Goal: Task Accomplishment & Management: Manage account settings

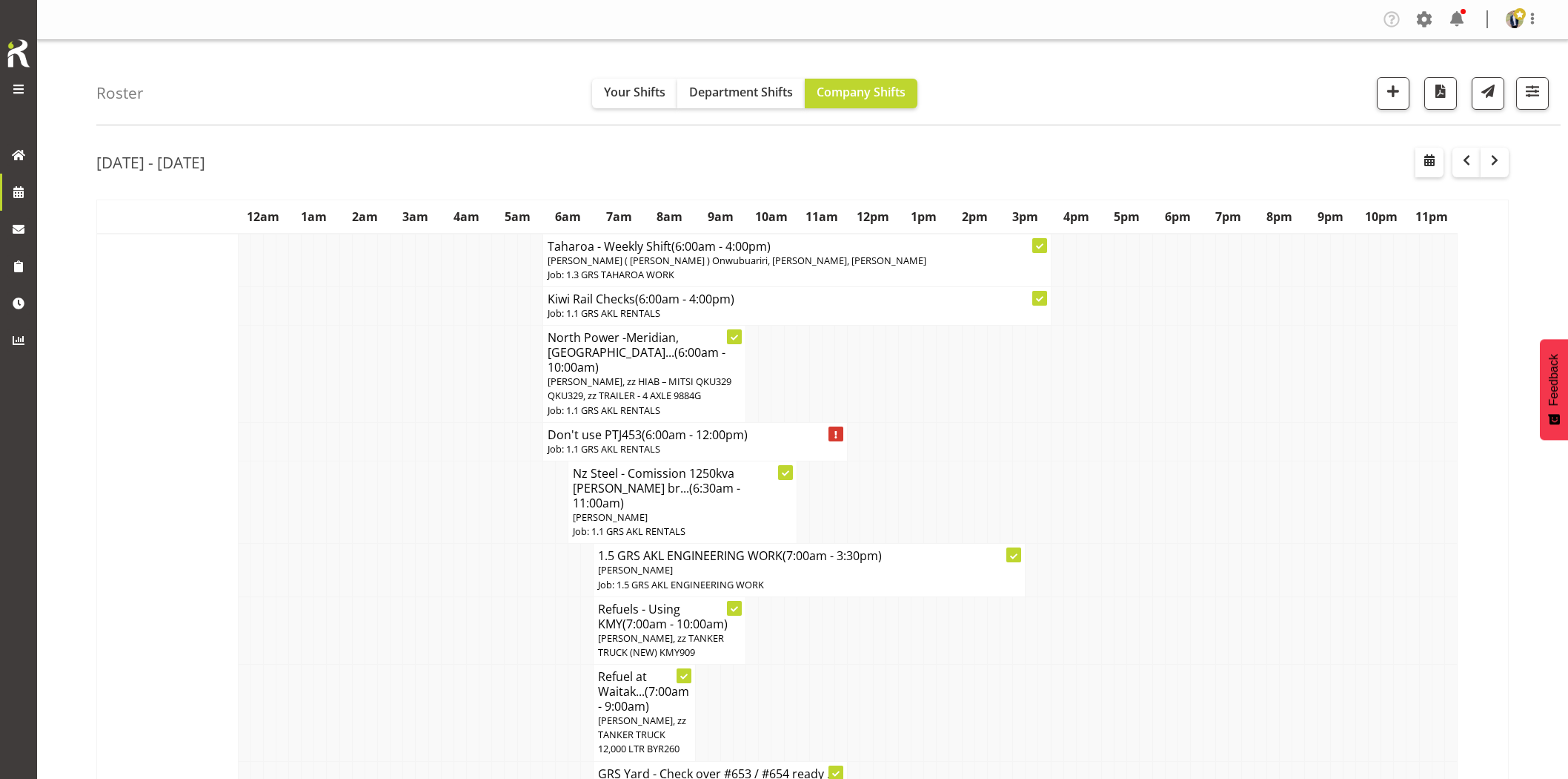
scroll to position [1977, 0]
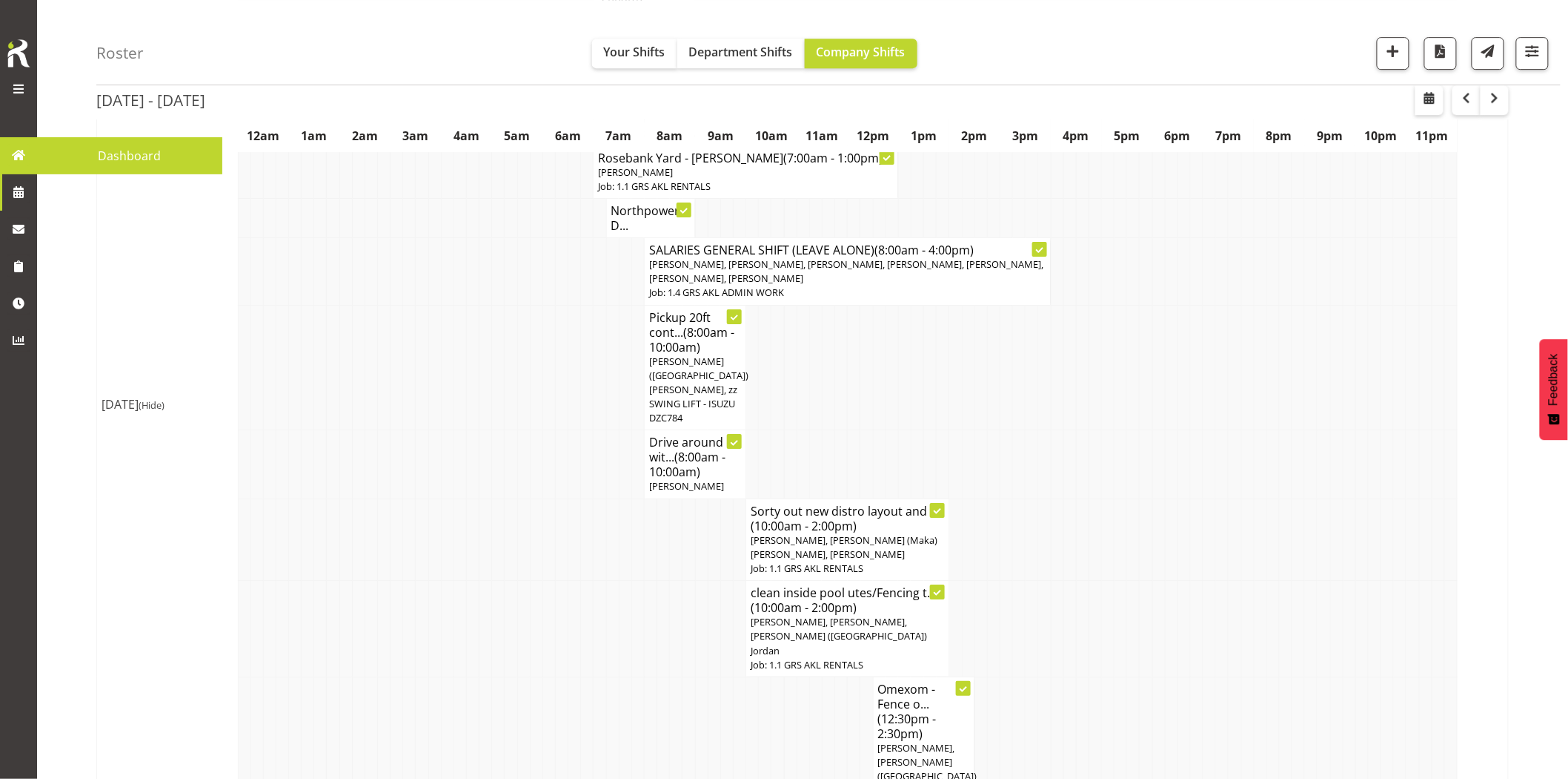
drag, startPoint x: 450, startPoint y: 334, endPoint x: 475, endPoint y: 327, distance: 26.0
click at [462, 329] on tr "Pickup 20ft cont... (8:00am - 10:00am) [PERSON_NAME] ([GEOGRAPHIC_DATA]) [PERSO…" at bounding box center [803, 367] width 1412 height 125
click at [1434, 106] on button "button" at bounding box center [1429, 100] width 28 height 29
select select "7"
select select "2025"
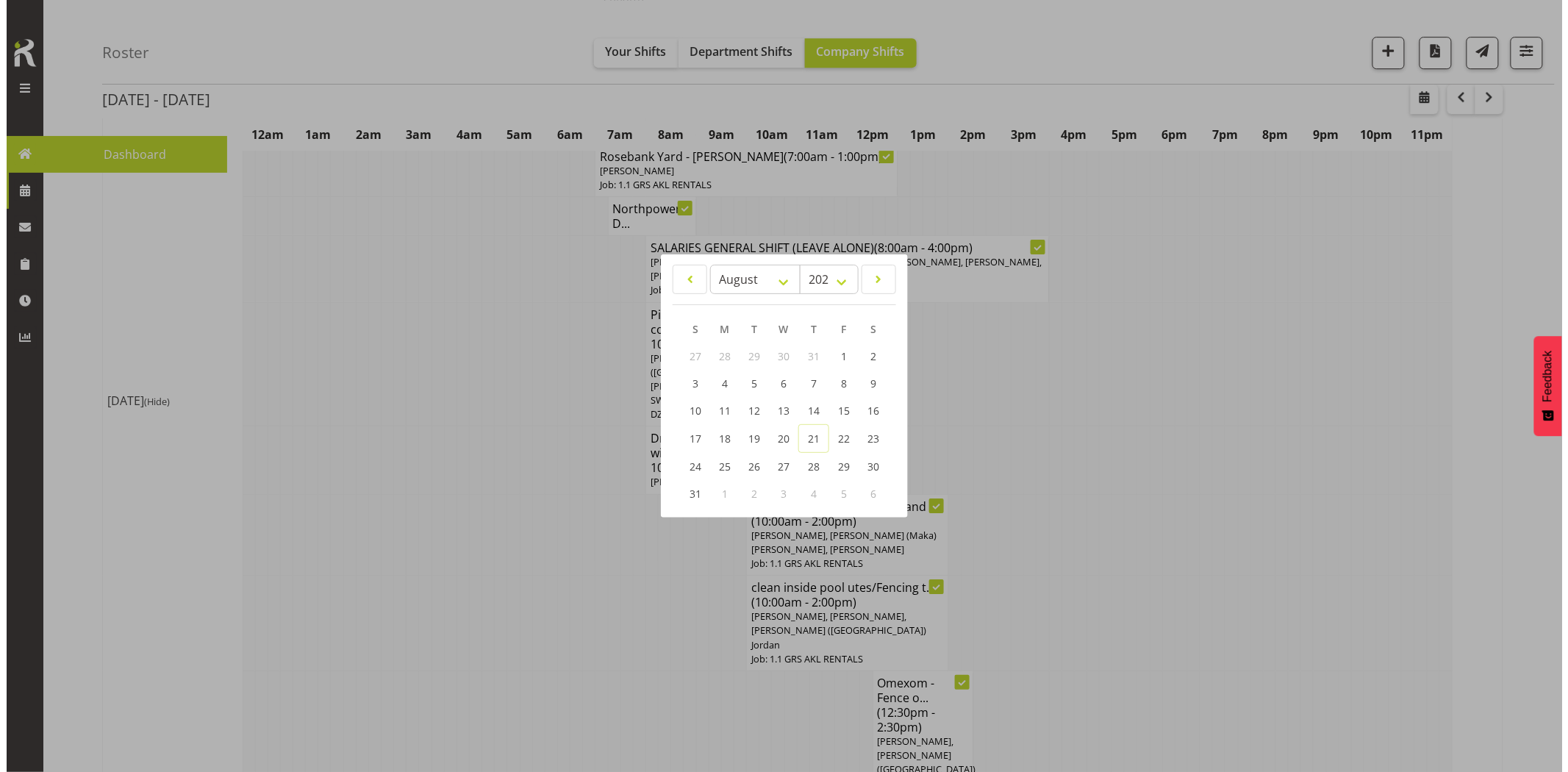
scroll to position [1967, 0]
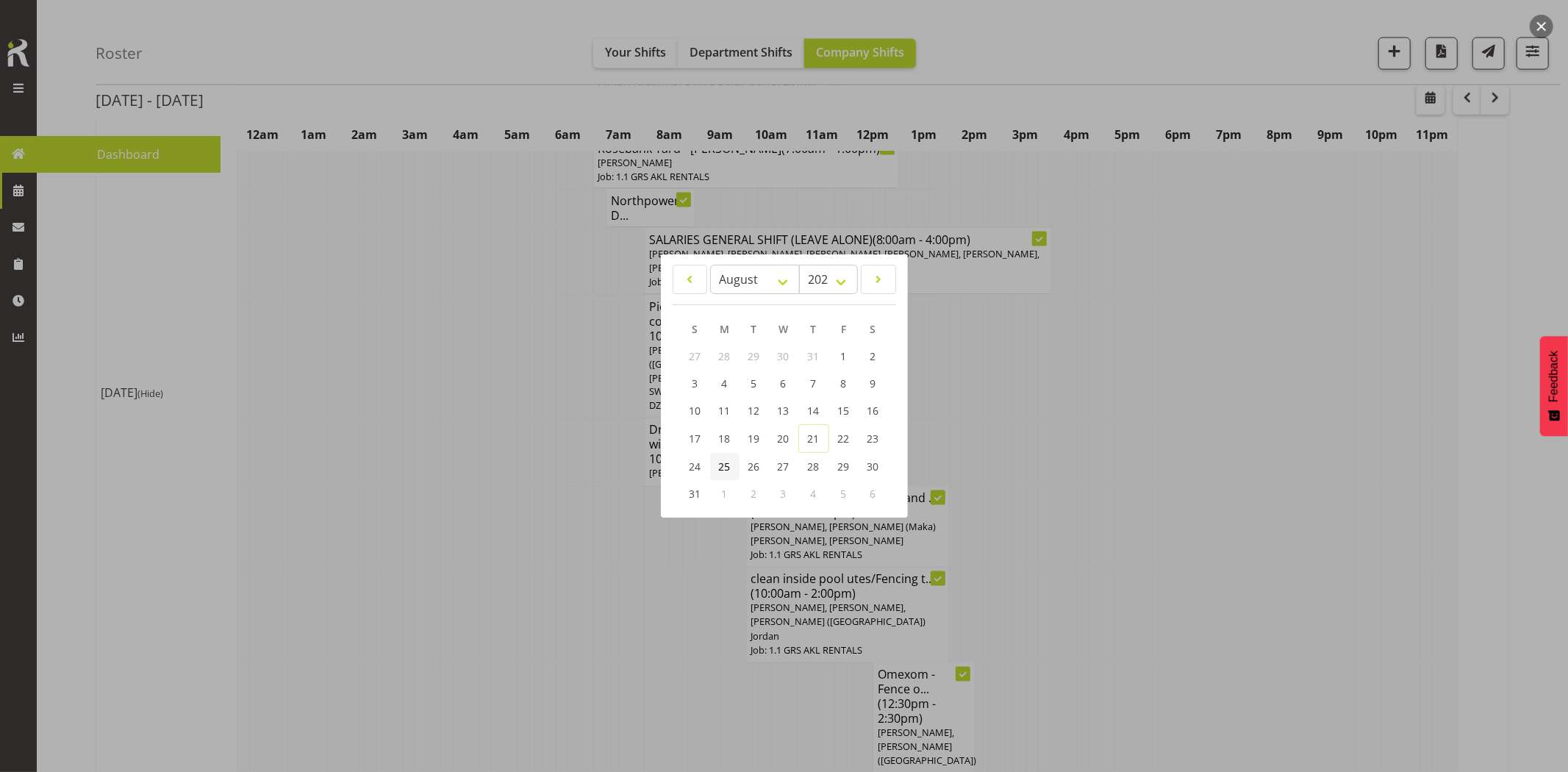
click at [728, 469] on span "25" at bounding box center [725, 466] width 12 height 14
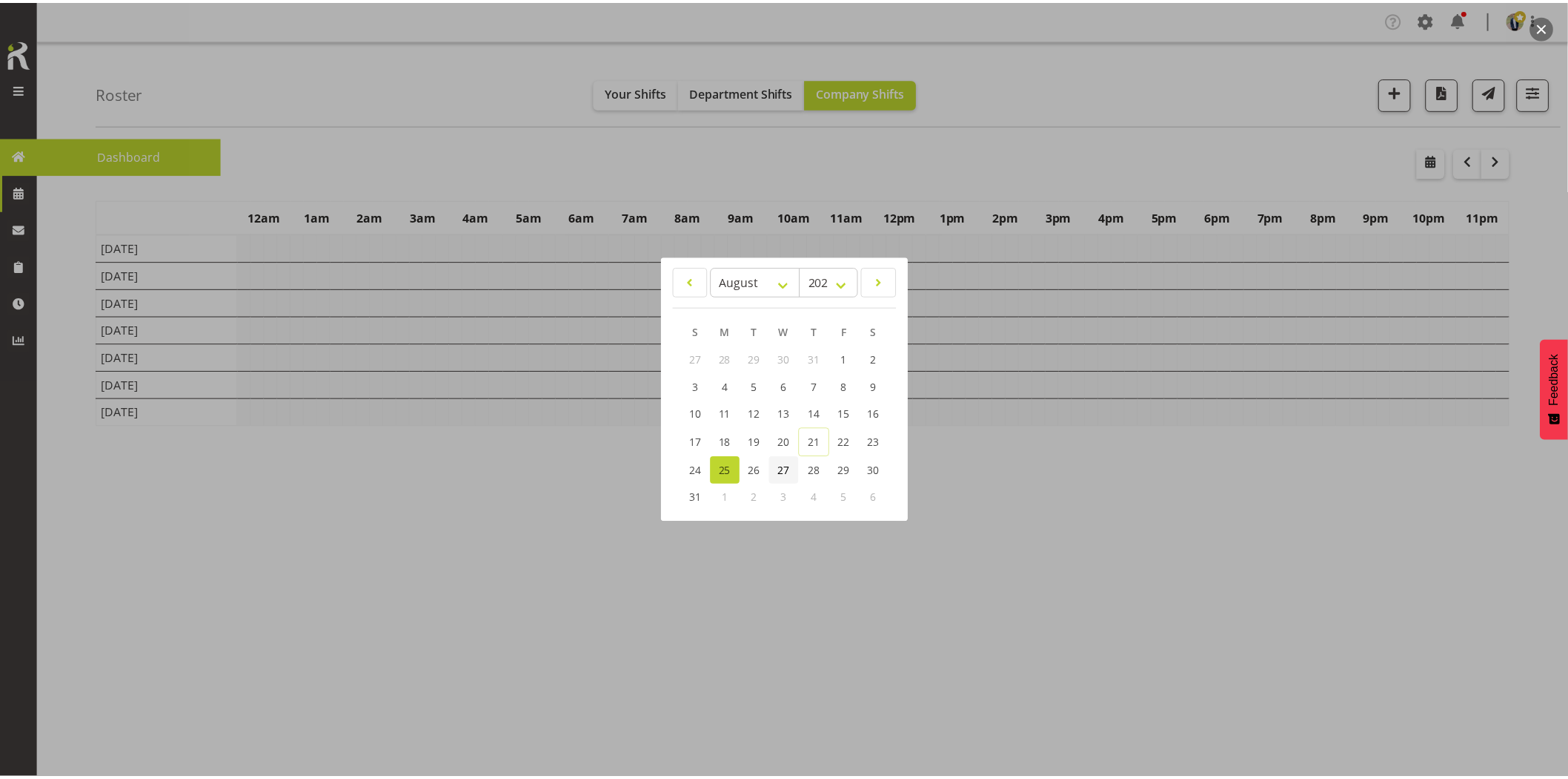
scroll to position [0, 0]
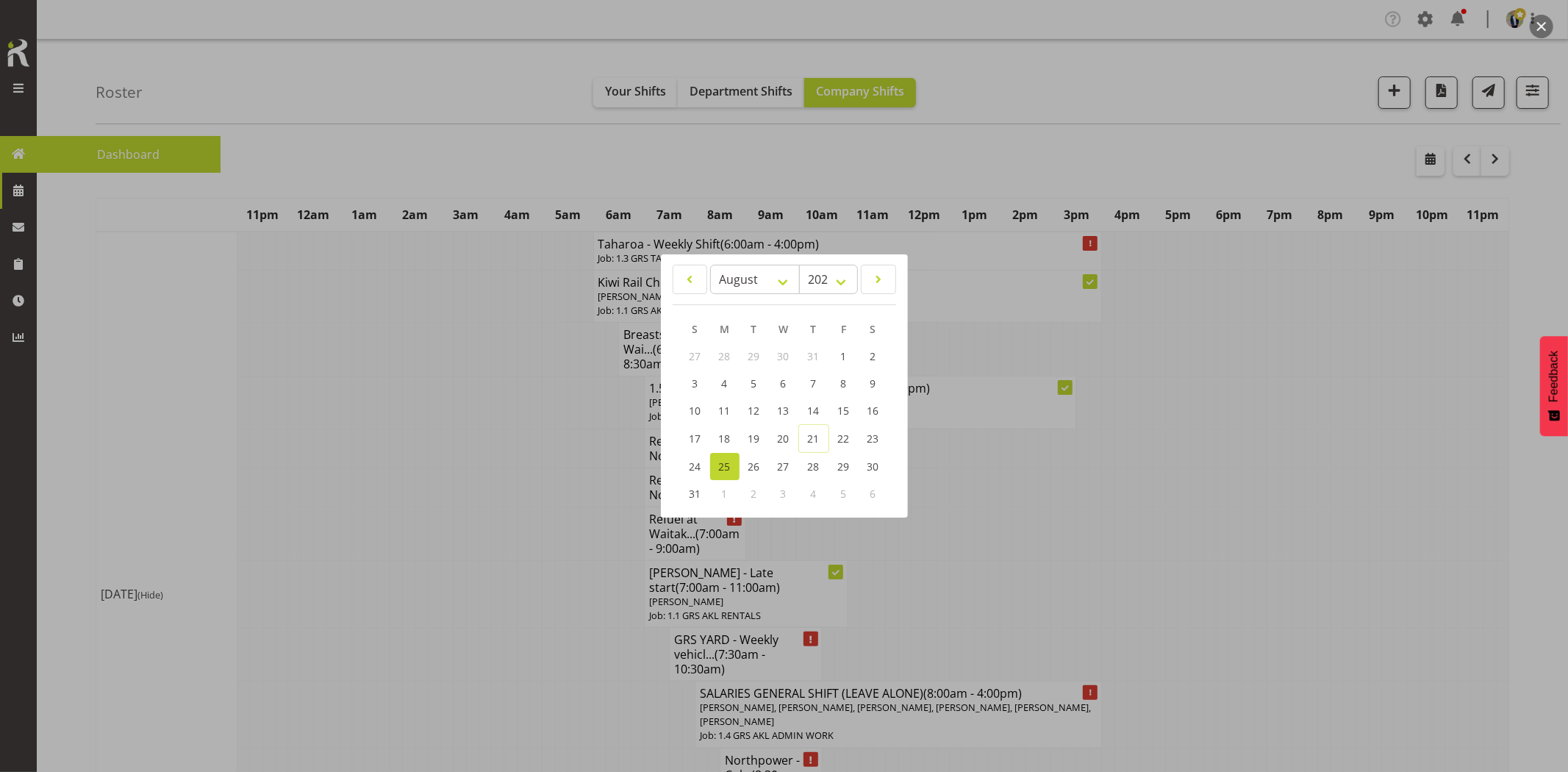
click at [445, 127] on div at bounding box center [784, 386] width 1568 height 772
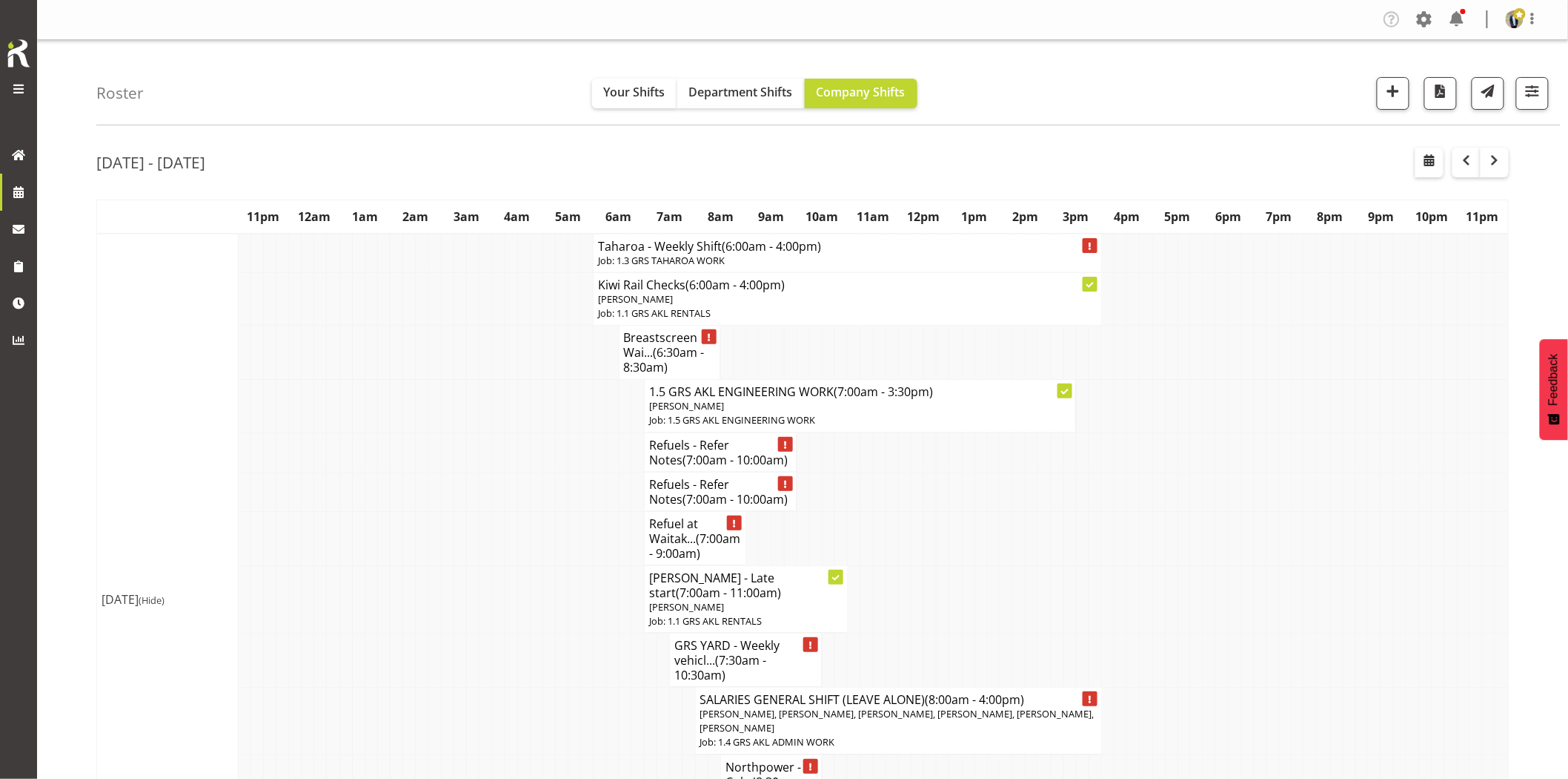
click at [385, 520] on td at bounding box center [383, 537] width 13 height 54
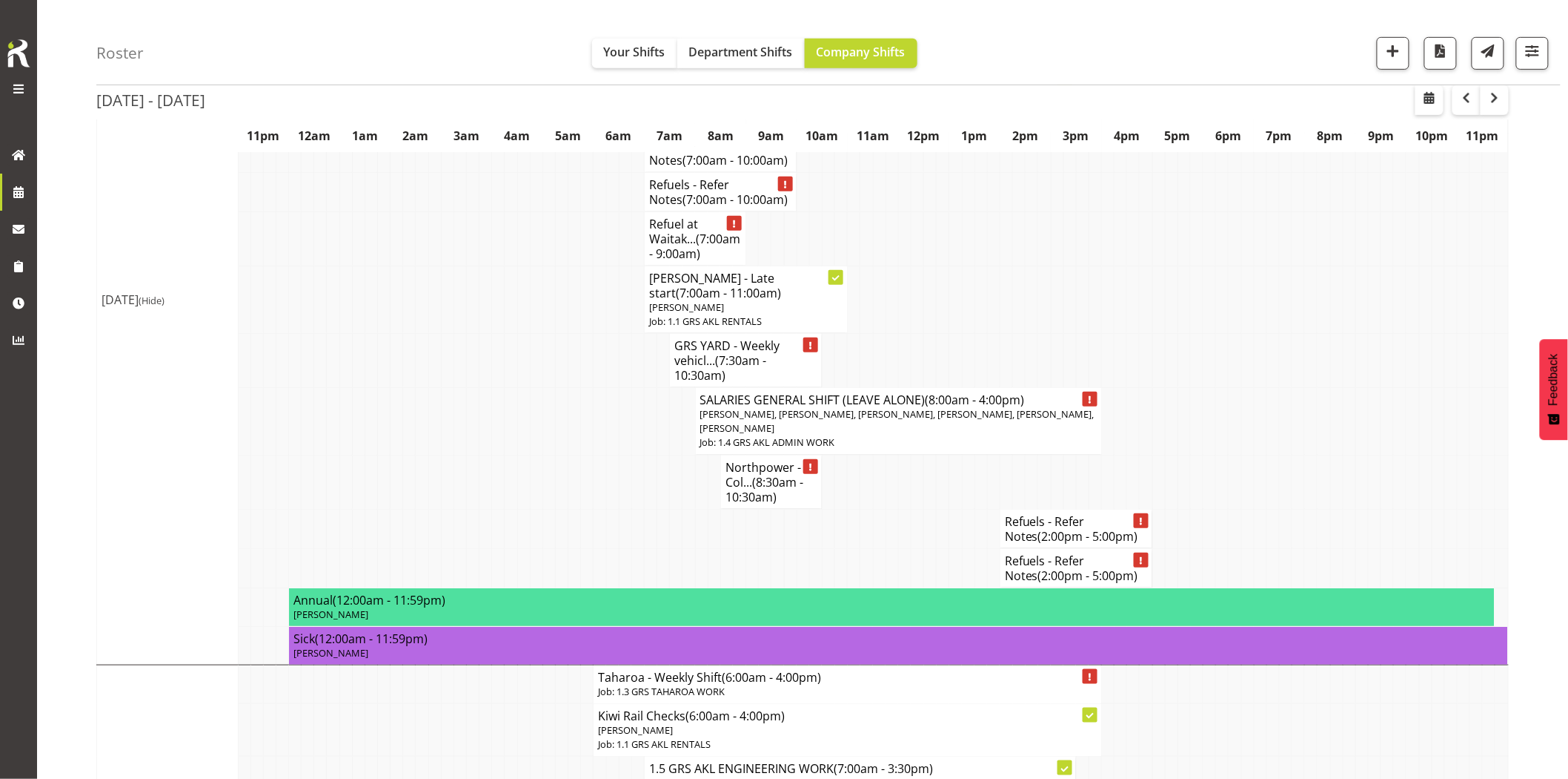
scroll to position [329, 0]
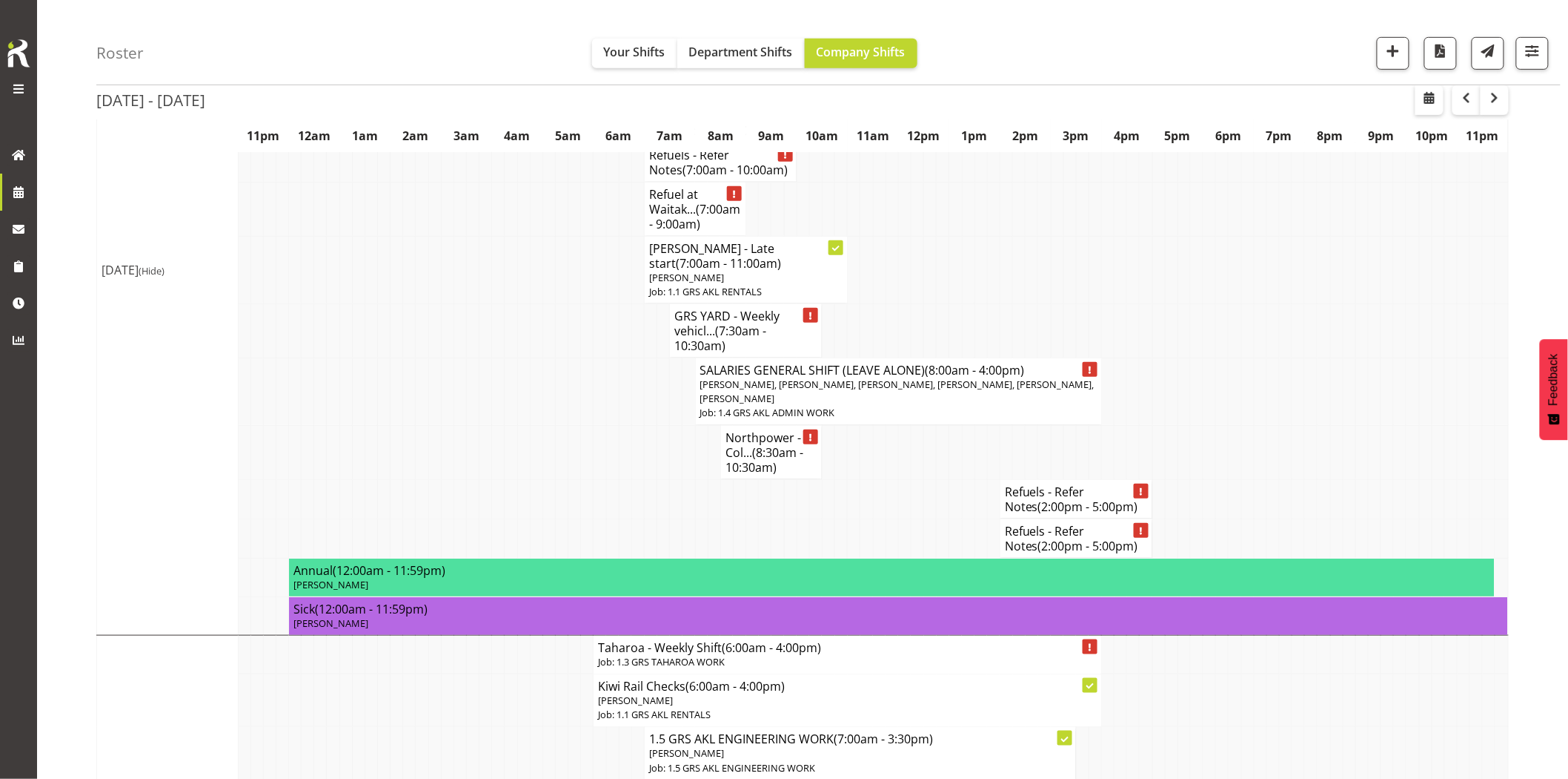
click at [581, 464] on td at bounding box center [586, 451] width 13 height 54
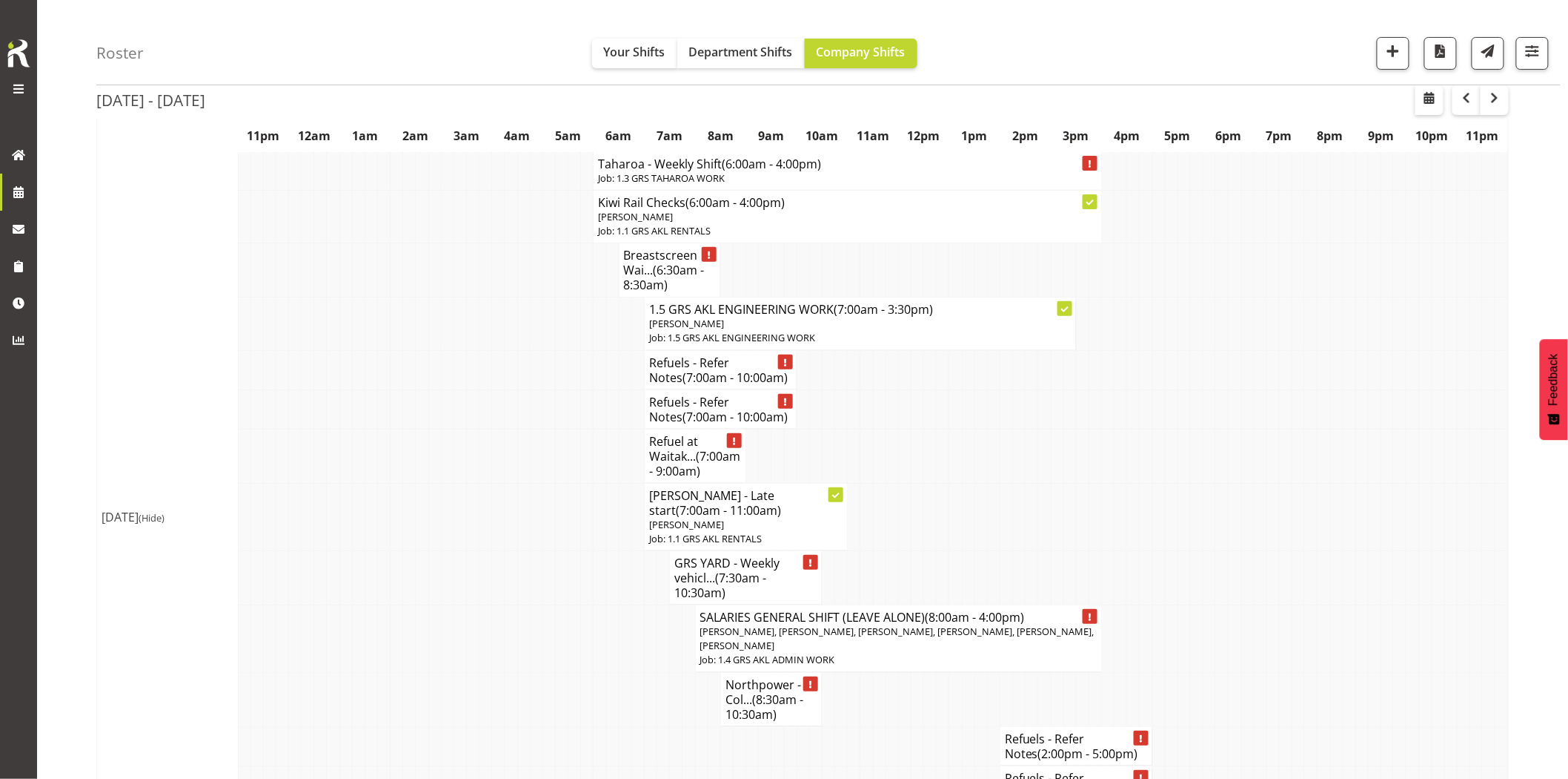
click at [581, 464] on td at bounding box center [586, 455] width 13 height 54
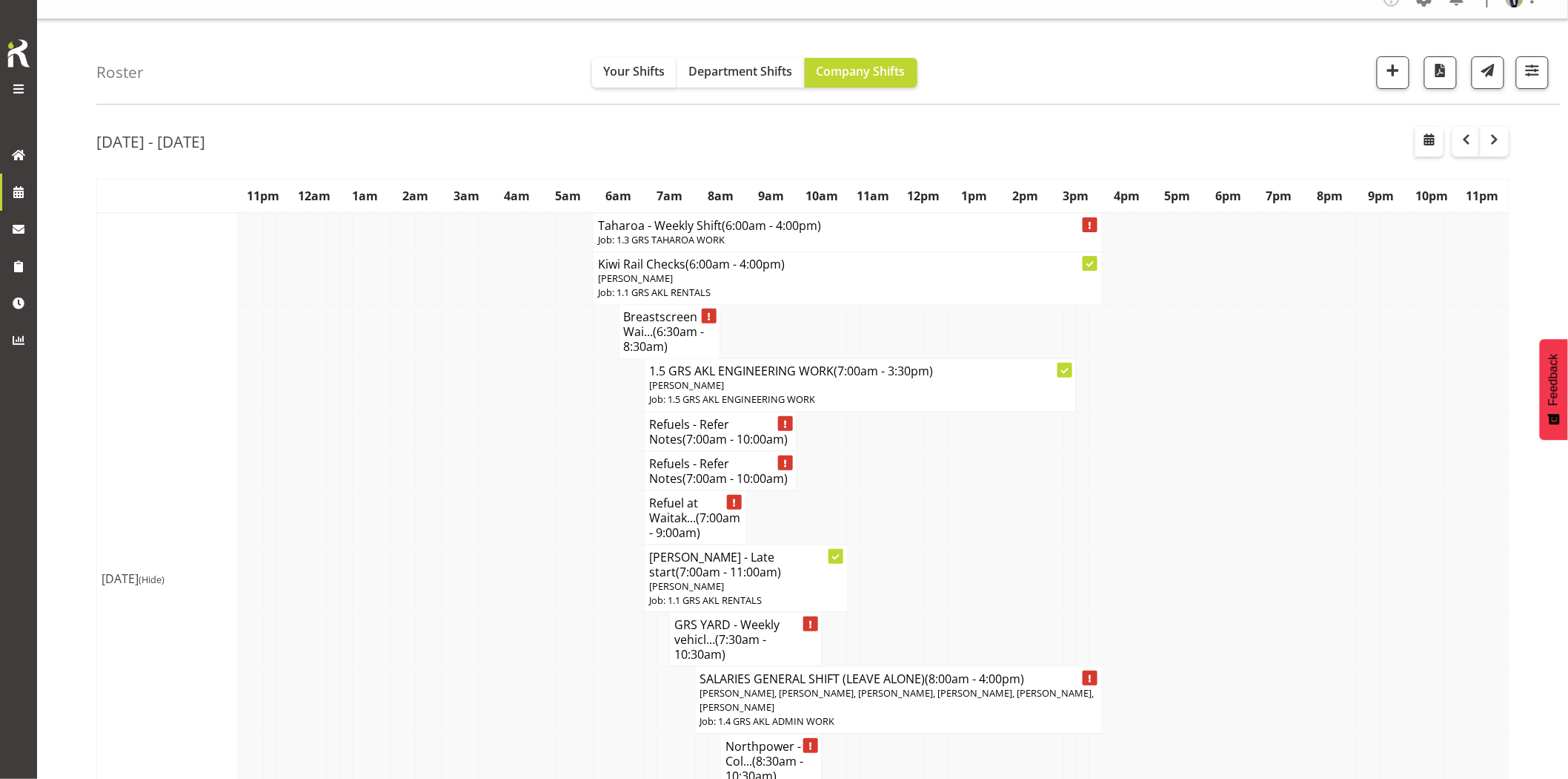
scroll to position [0, 0]
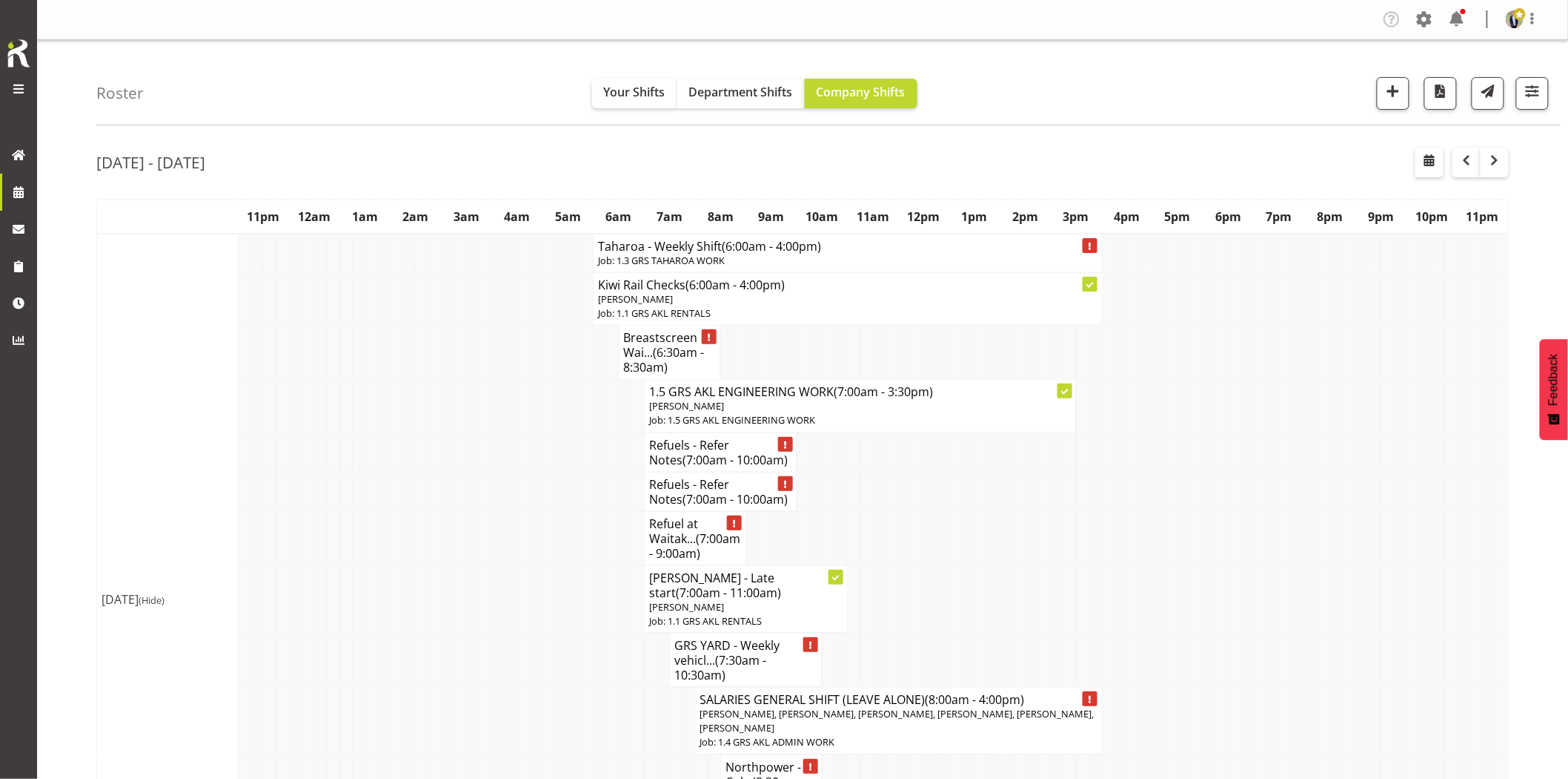
drag, startPoint x: 521, startPoint y: 390, endPoint x: 559, endPoint y: 387, distance: 38.1
click at [522, 390] on td at bounding box center [523, 406] width 13 height 53
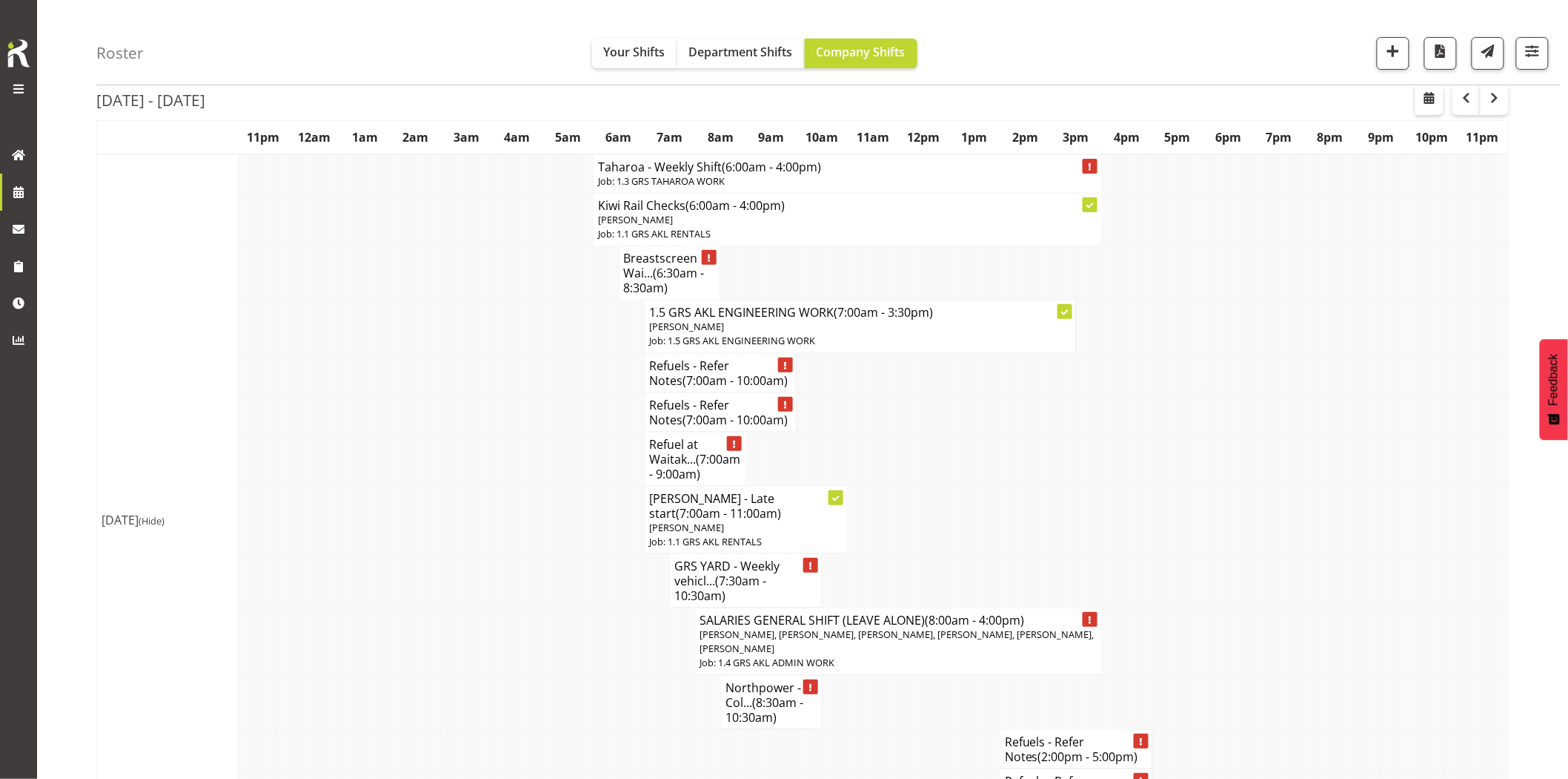
scroll to position [165, 0]
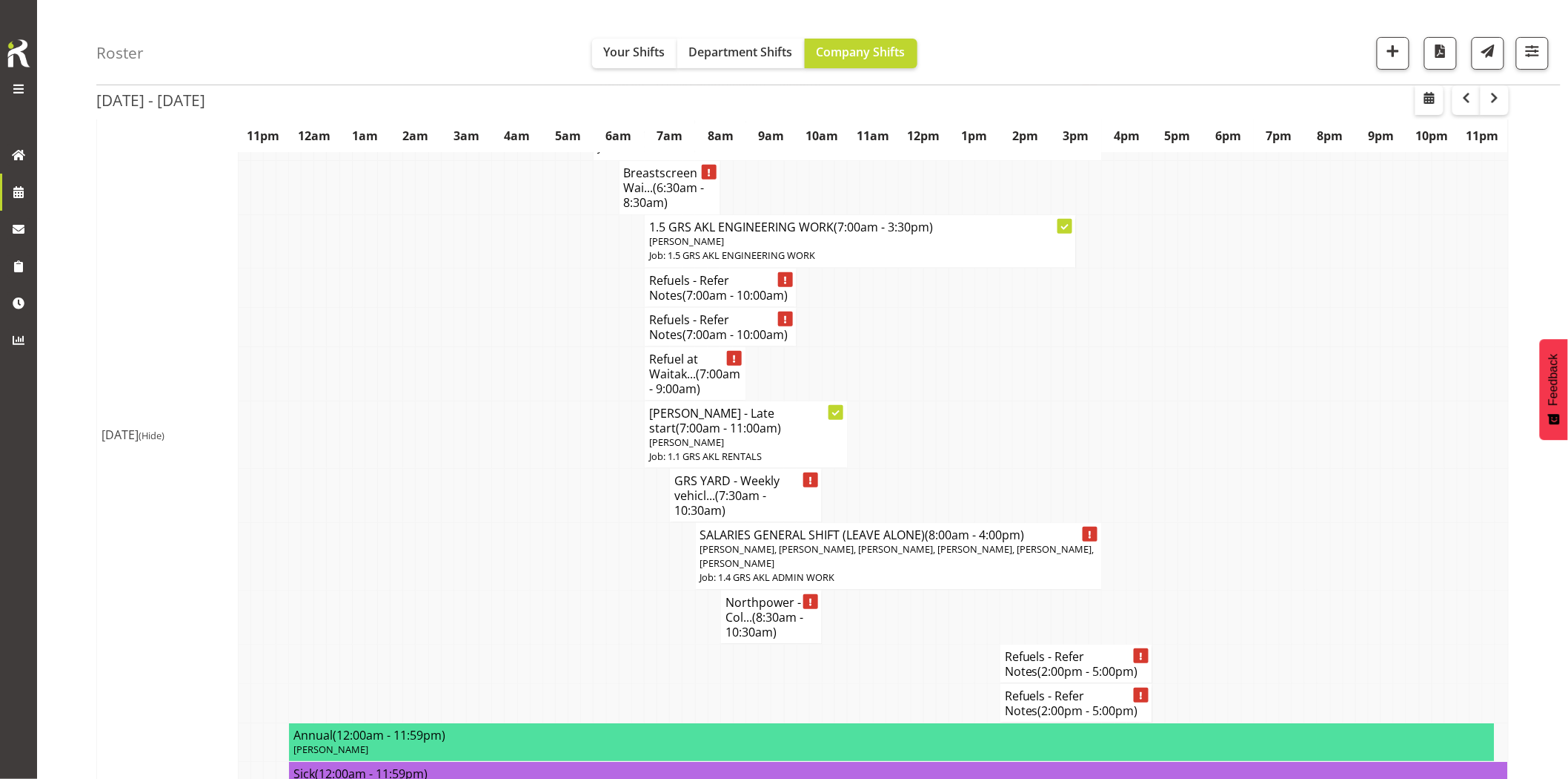
click at [558, 572] on td at bounding box center [562, 555] width 13 height 67
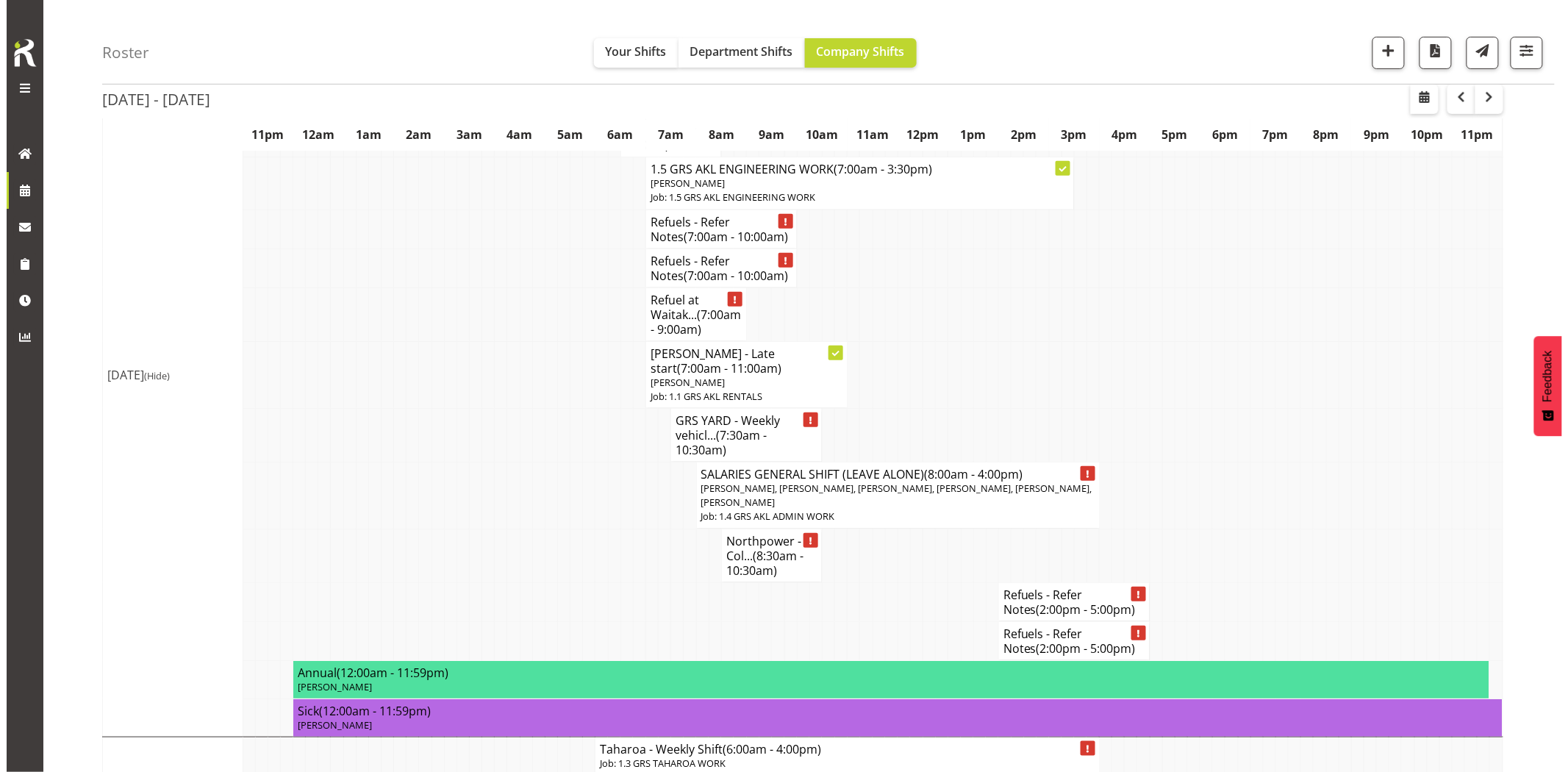
scroll to position [245, 0]
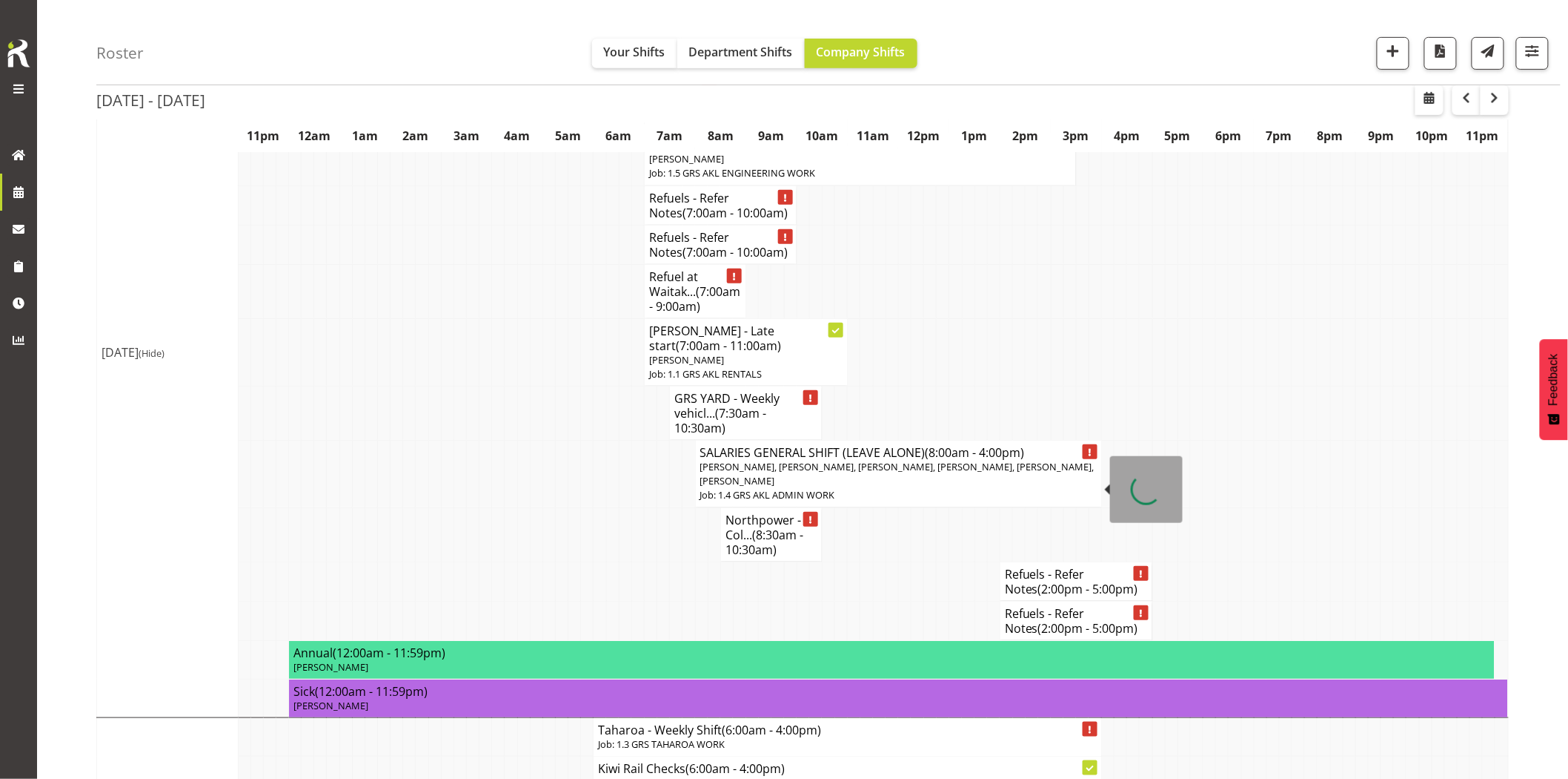
click at [723, 487] on span "[PERSON_NAME], [PERSON_NAME], [PERSON_NAME], [PERSON_NAME], [PERSON_NAME], [PER…" at bounding box center [898, 473] width 394 height 27
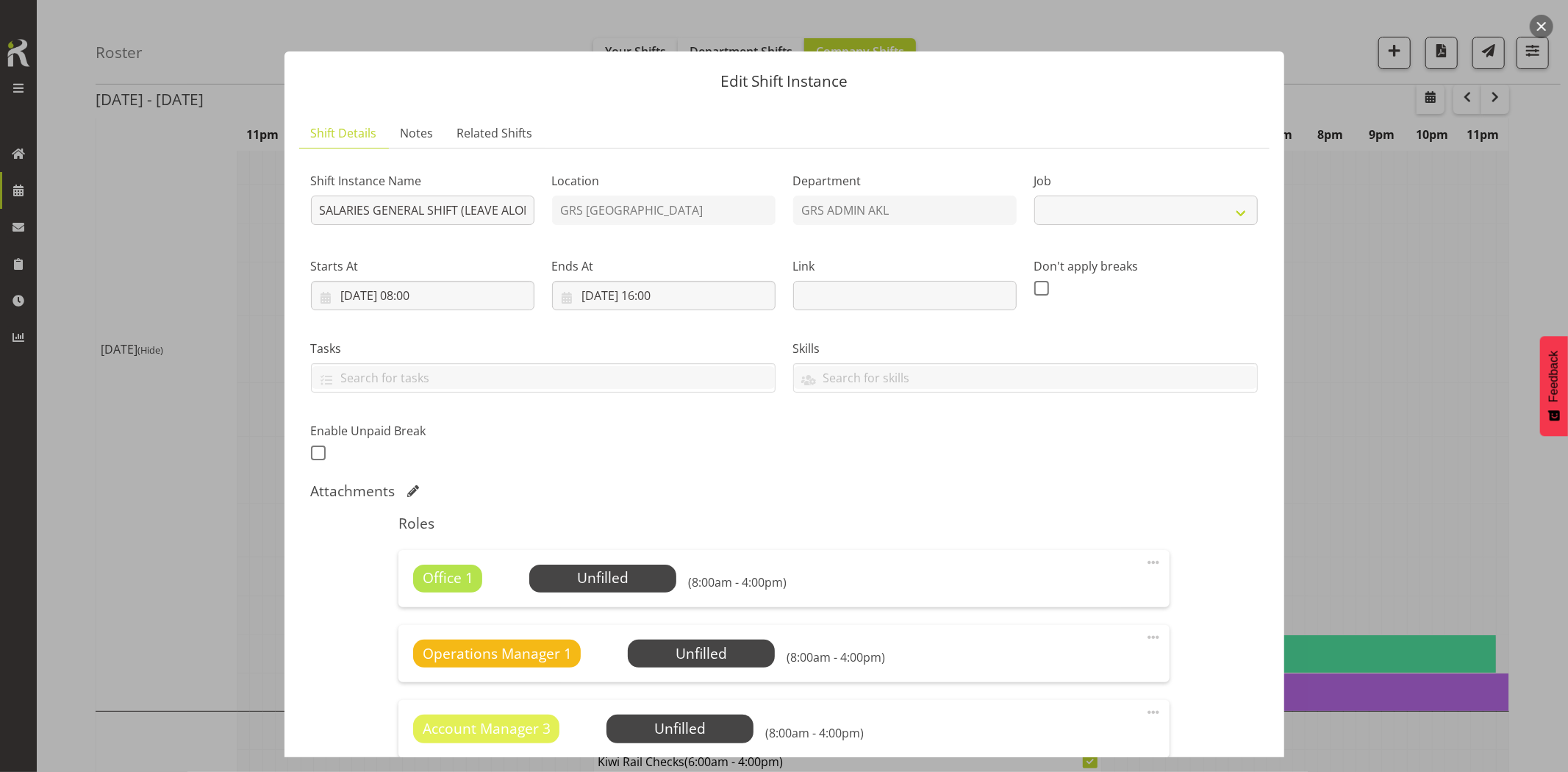
select select "875"
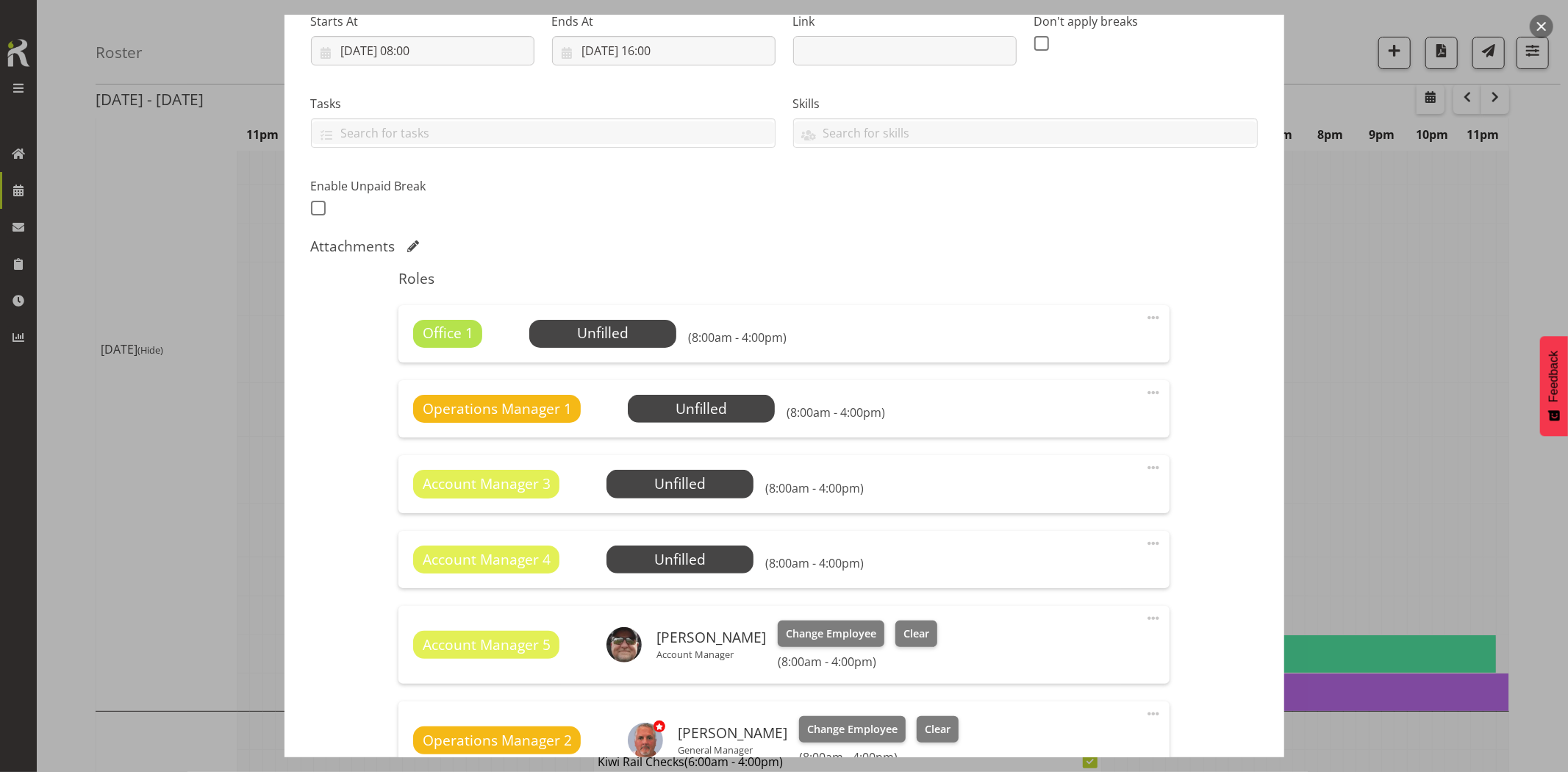
click at [1145, 313] on span at bounding box center [1154, 317] width 17 height 17
click at [1078, 400] on link "Delete" at bounding box center [1092, 402] width 141 height 26
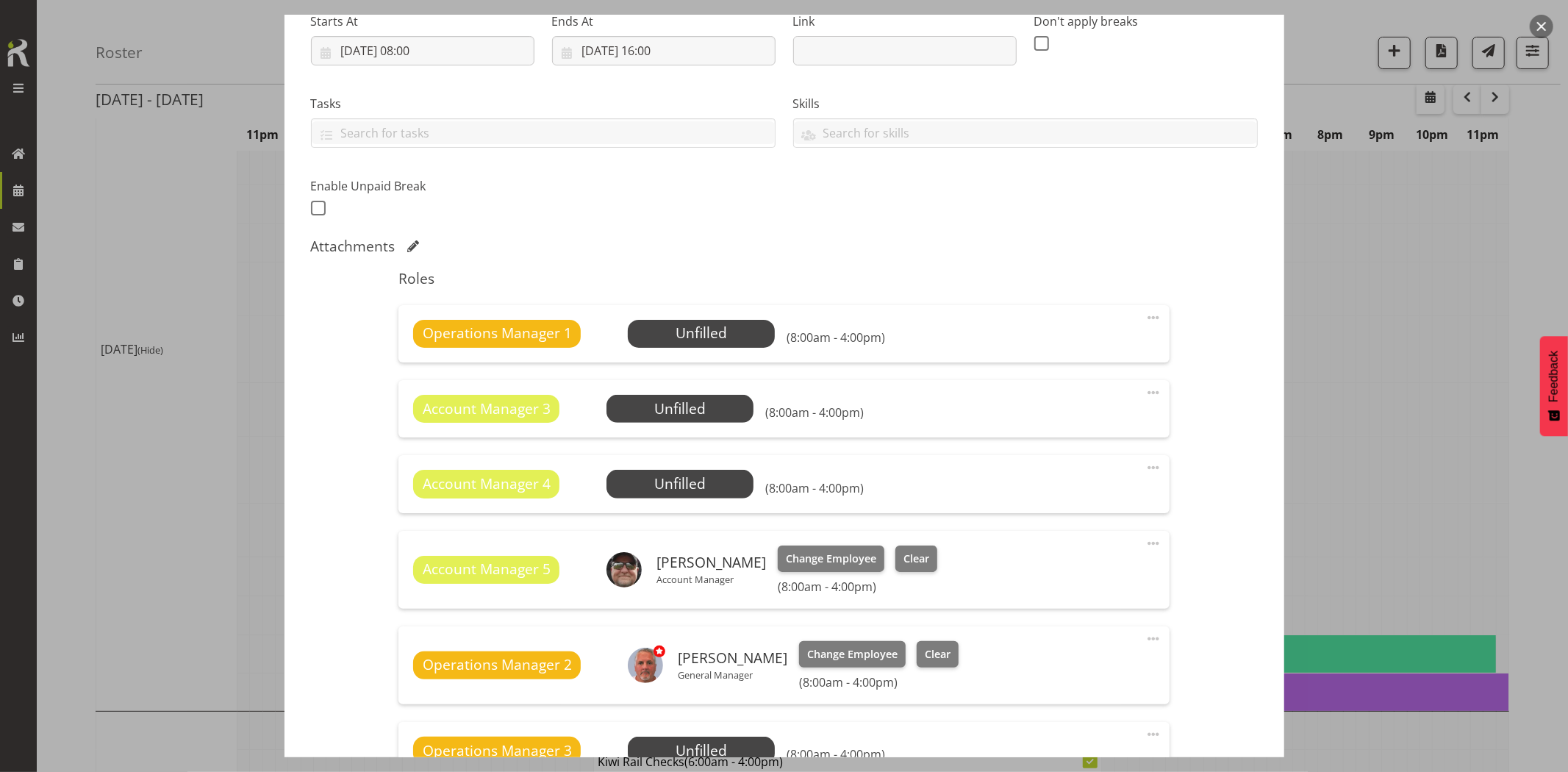
click at [1145, 317] on span at bounding box center [1154, 317] width 17 height 17
drag, startPoint x: 1084, startPoint y: 397, endPoint x: 1103, endPoint y: 375, distance: 29.1
click at [1083, 397] on link "Delete" at bounding box center [1092, 402] width 141 height 26
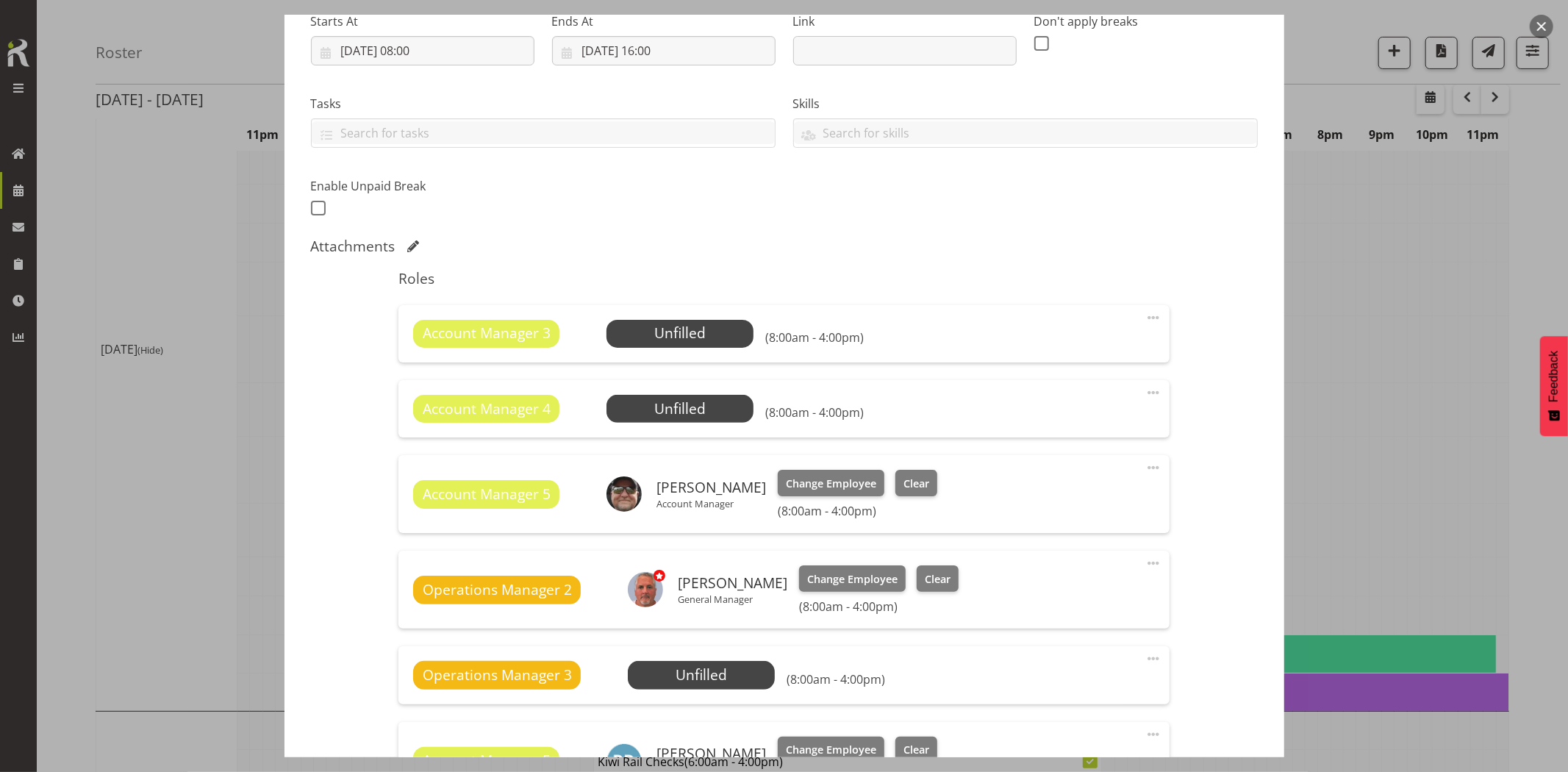
click at [1145, 318] on span at bounding box center [1154, 317] width 17 height 17
drag, startPoint x: 1074, startPoint y: 396, endPoint x: 1105, endPoint y: 366, distance: 43.1
click at [1074, 396] on link "Delete" at bounding box center [1092, 402] width 141 height 26
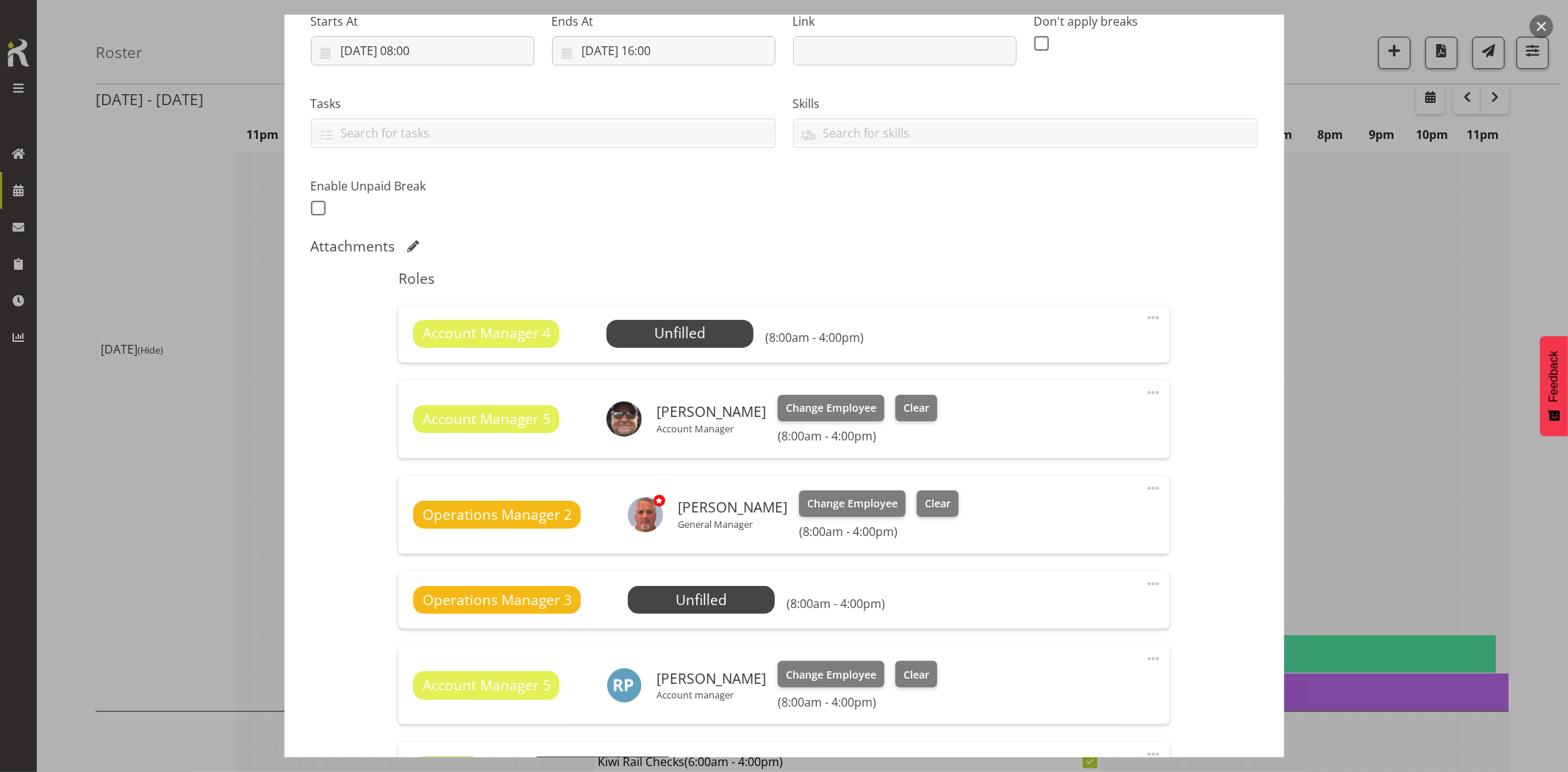
click at [1145, 319] on span at bounding box center [1154, 317] width 17 height 17
click at [1061, 408] on link "Delete" at bounding box center [1092, 402] width 141 height 26
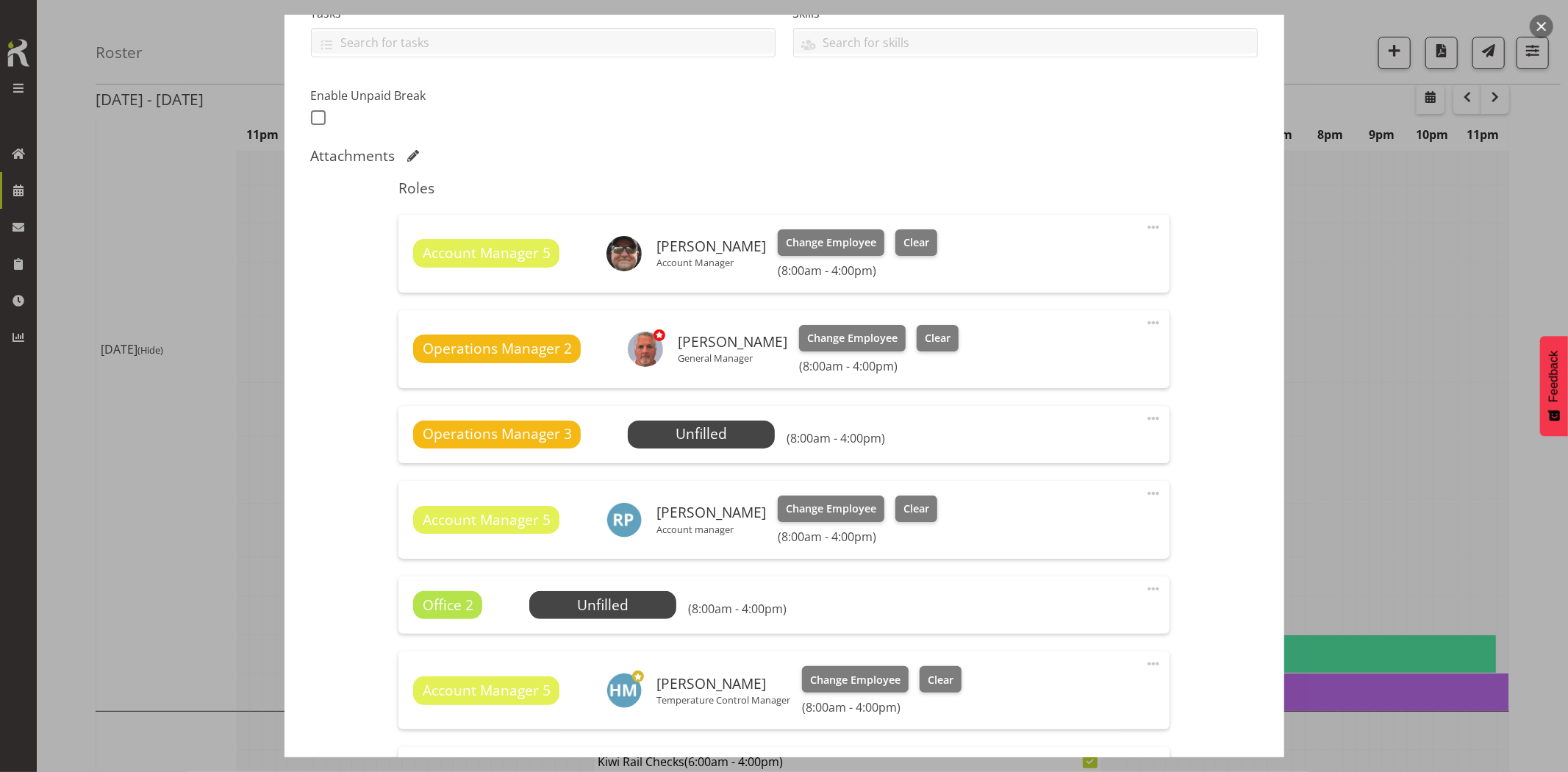
scroll to position [408, 0]
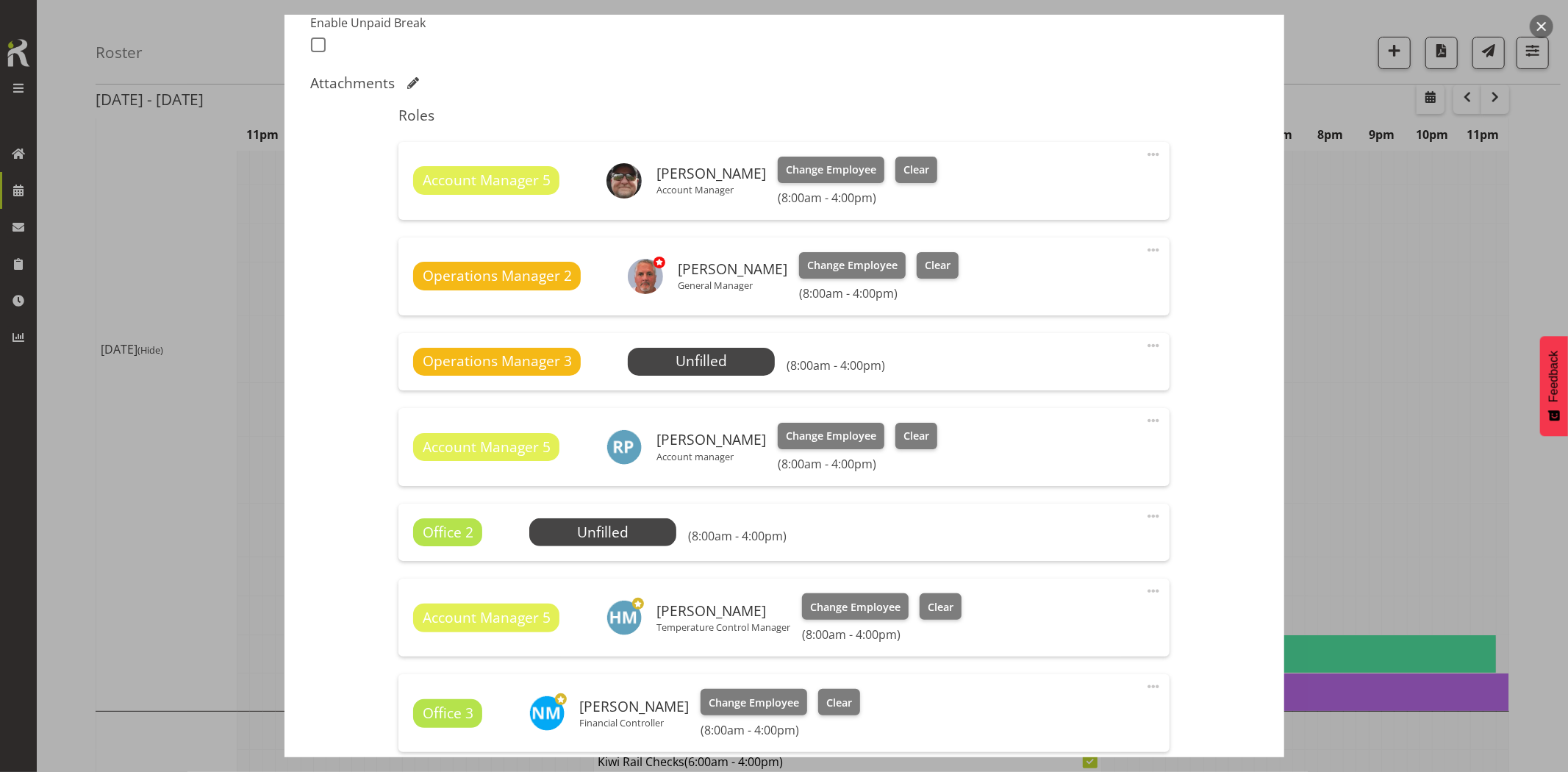
click at [1145, 343] on span at bounding box center [1154, 345] width 17 height 17
click at [1099, 431] on link "Delete" at bounding box center [1092, 430] width 141 height 26
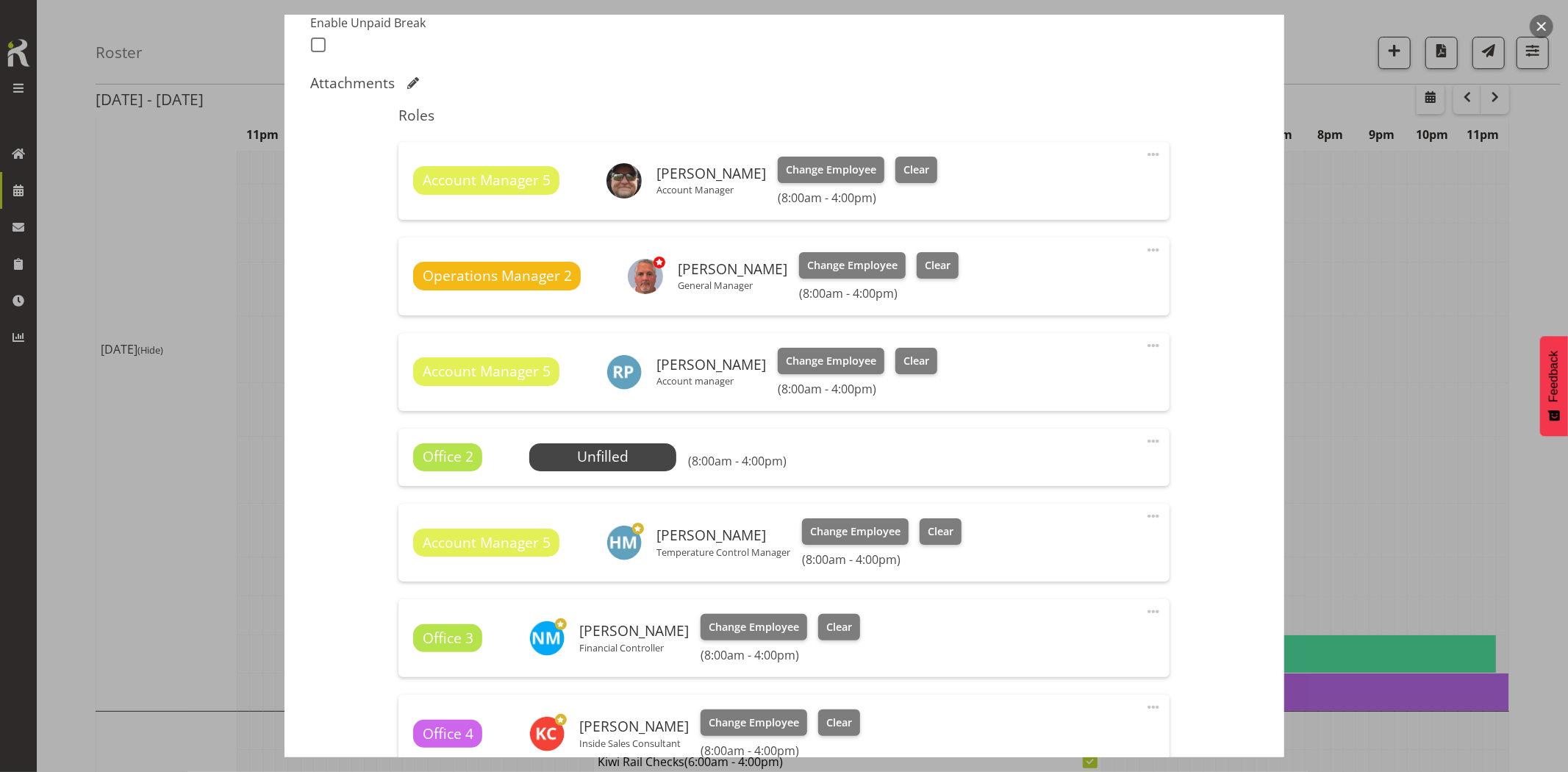
click at [1145, 438] on span at bounding box center [1154, 441] width 17 height 17
click at [1078, 524] on link "Delete" at bounding box center [1092, 525] width 141 height 26
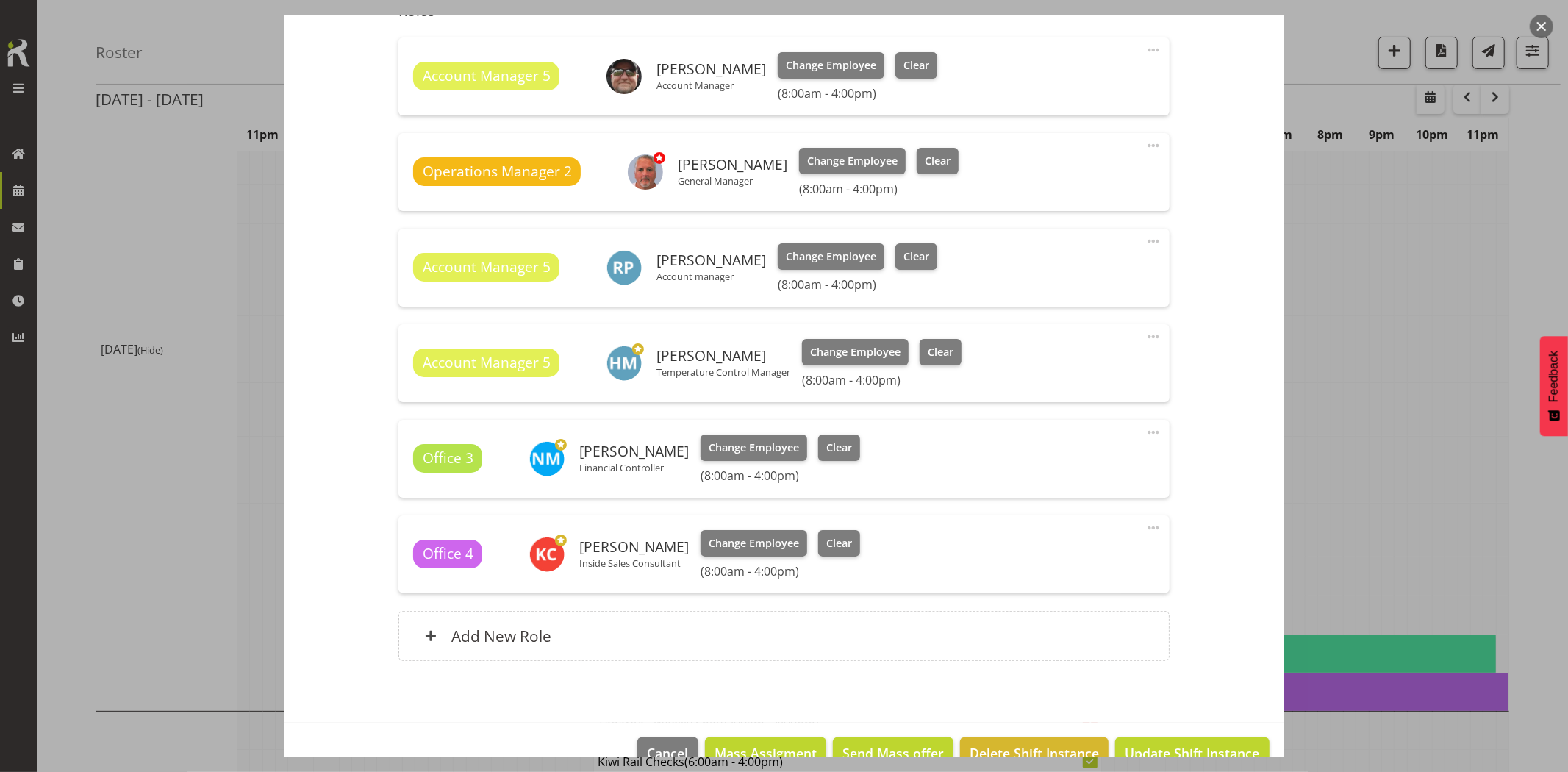
scroll to position [547, 0]
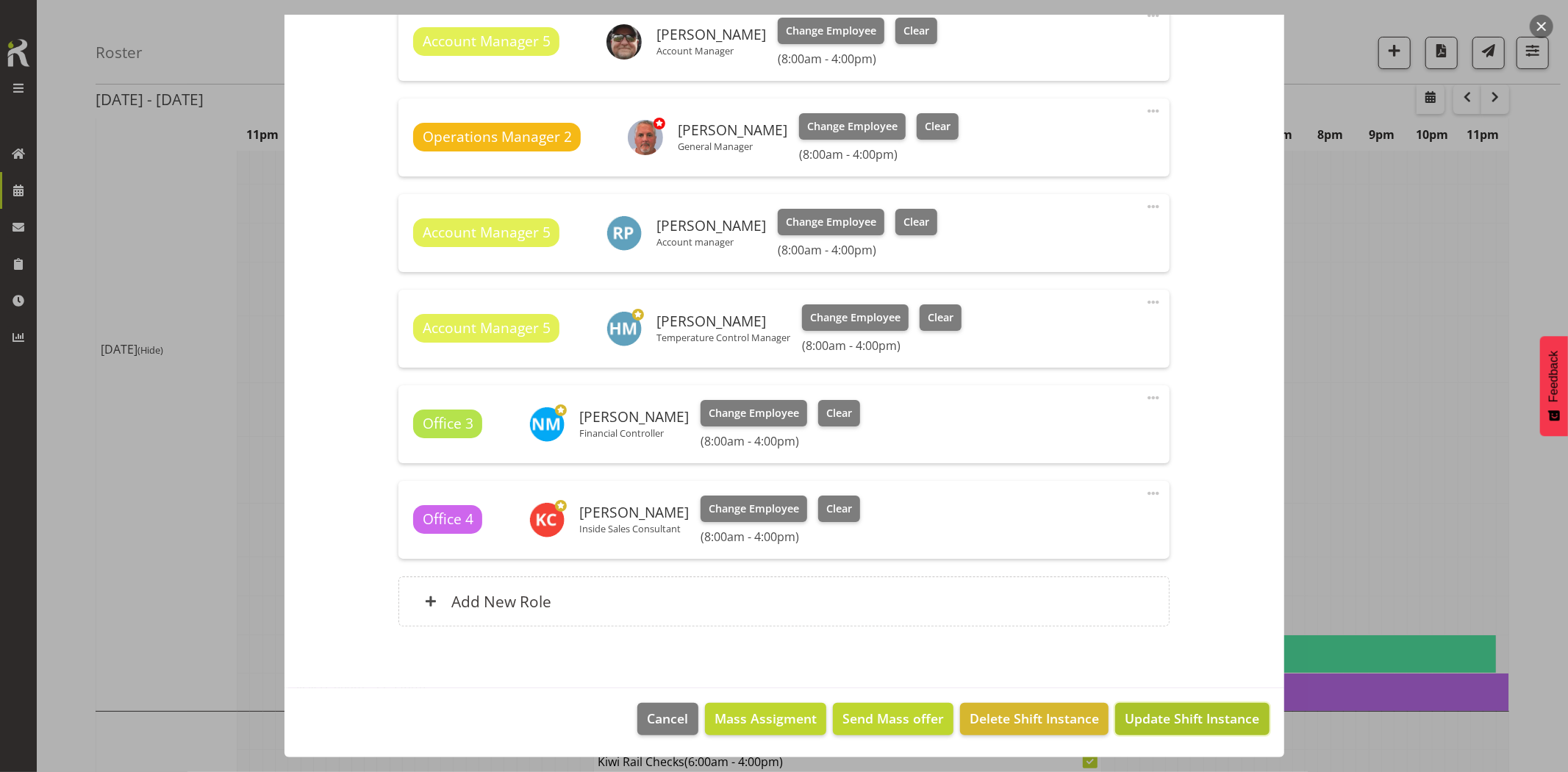
click at [1179, 719] on span "Update Shift Instance" at bounding box center [1191, 718] width 135 height 19
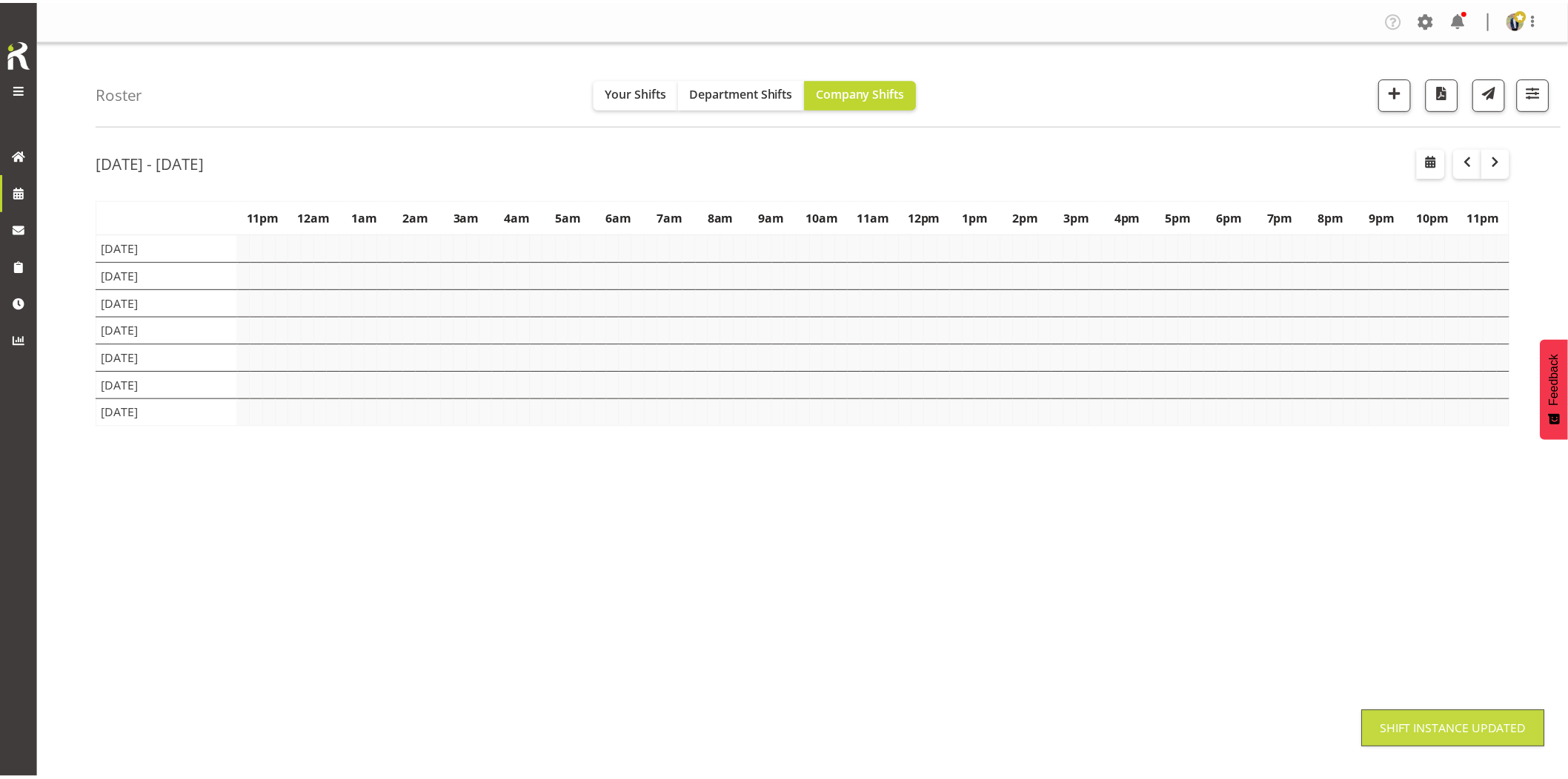
scroll to position [0, 0]
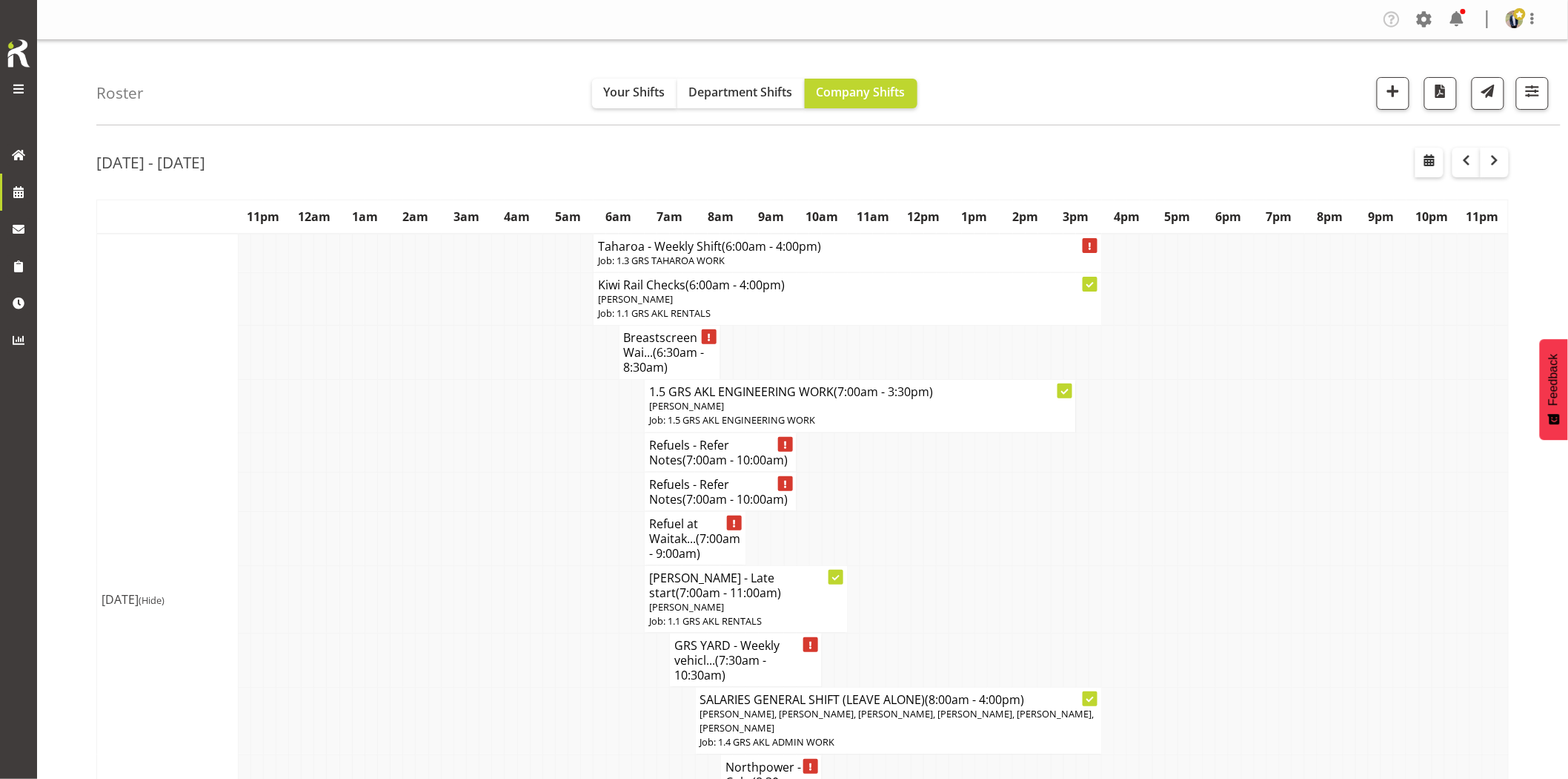
click at [530, 432] on td at bounding box center [536, 452] width 13 height 39
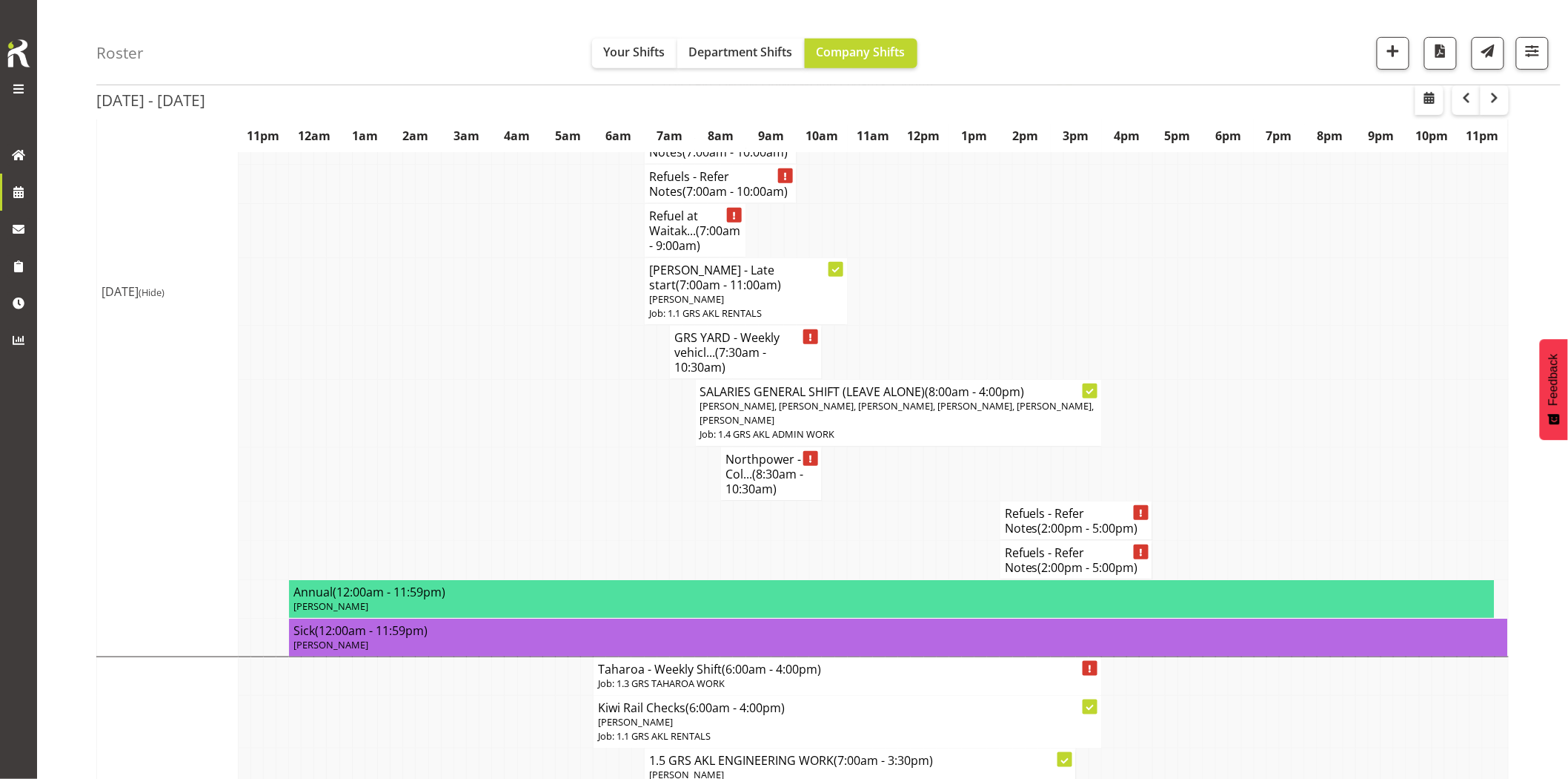
scroll to position [329, 0]
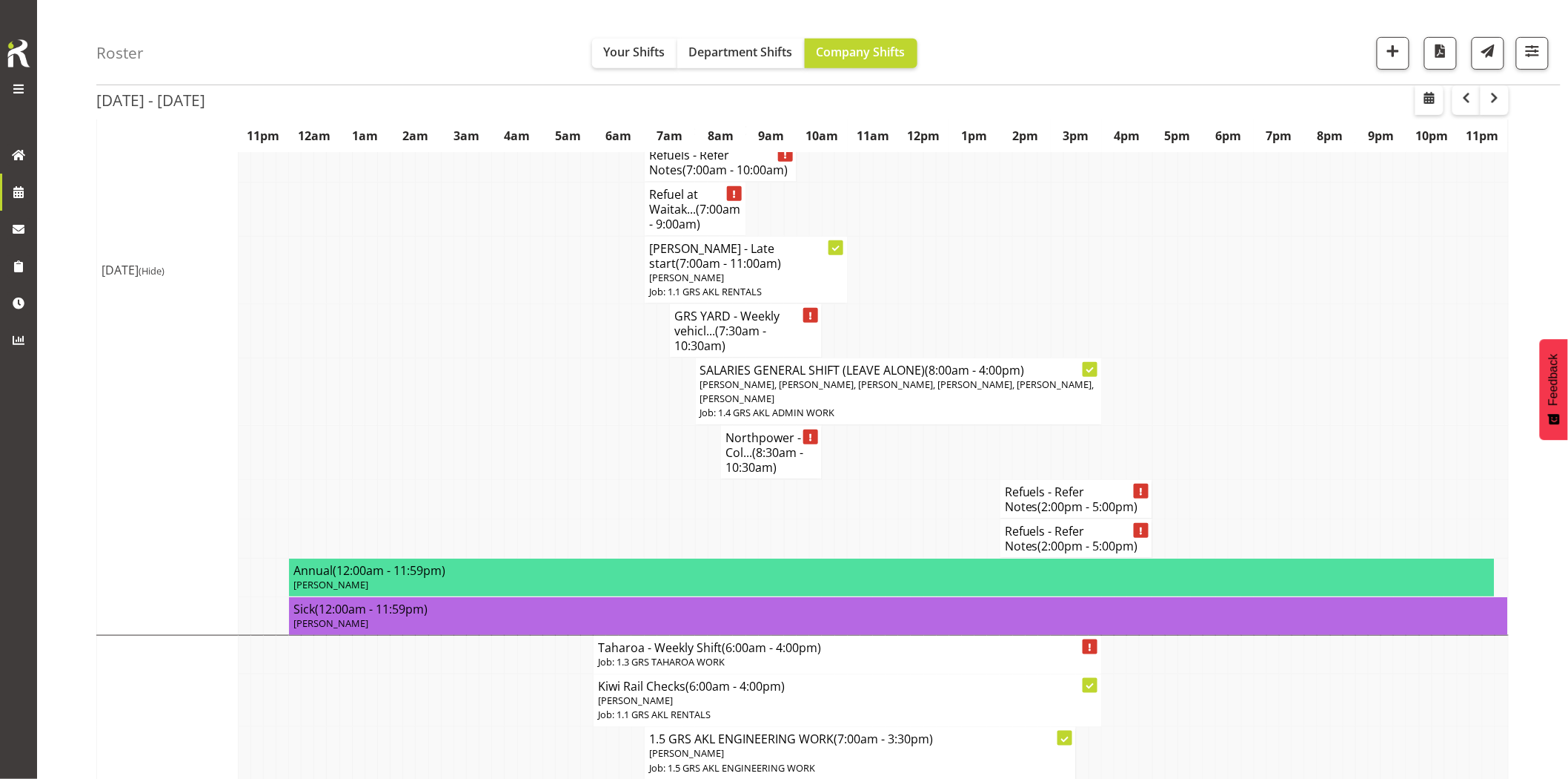
click at [506, 442] on td at bounding box center [510, 451] width 13 height 54
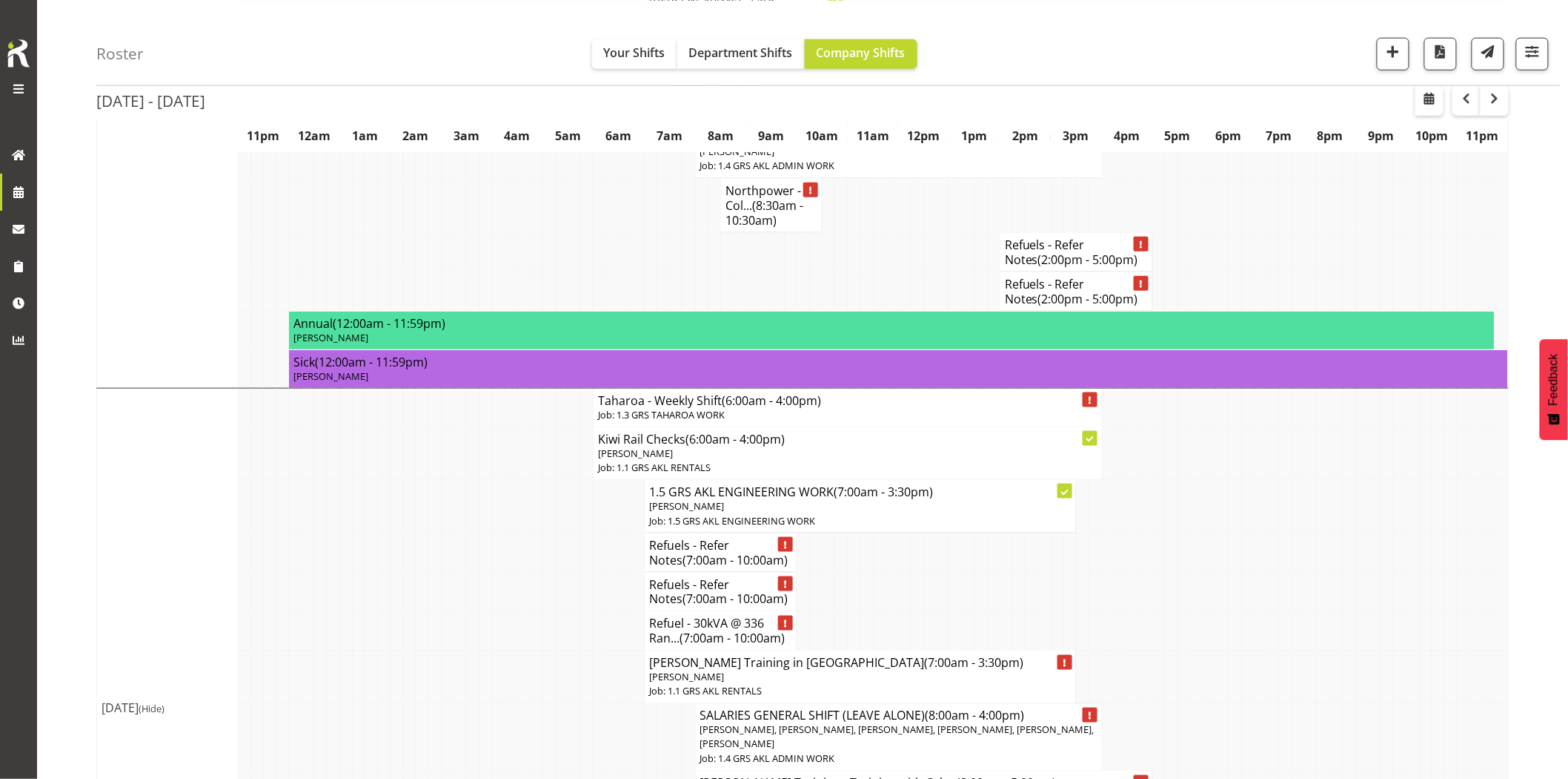
scroll to position [742, 0]
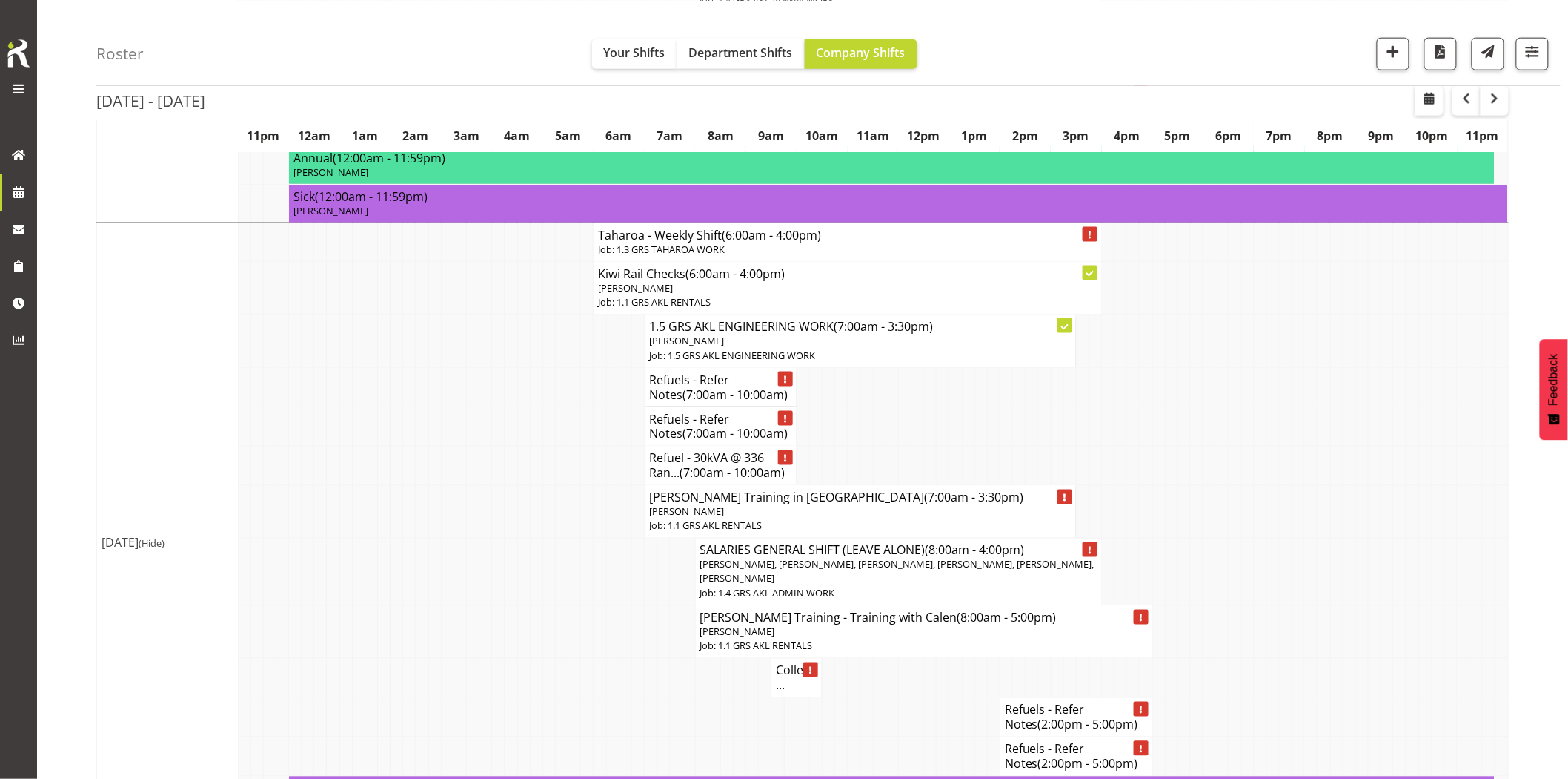
click at [430, 485] on td at bounding box center [434, 465] width 13 height 39
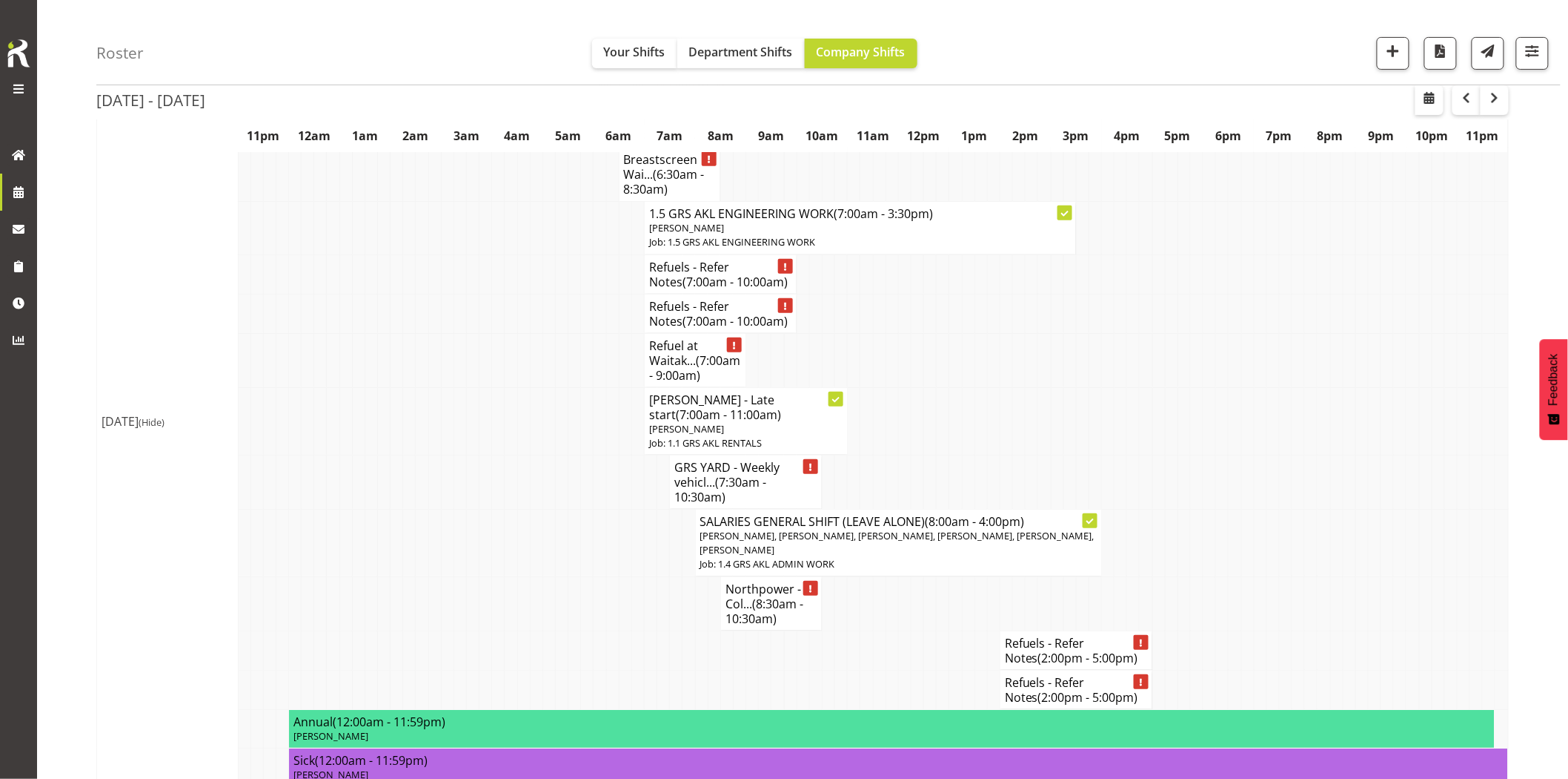
scroll to position [82, 0]
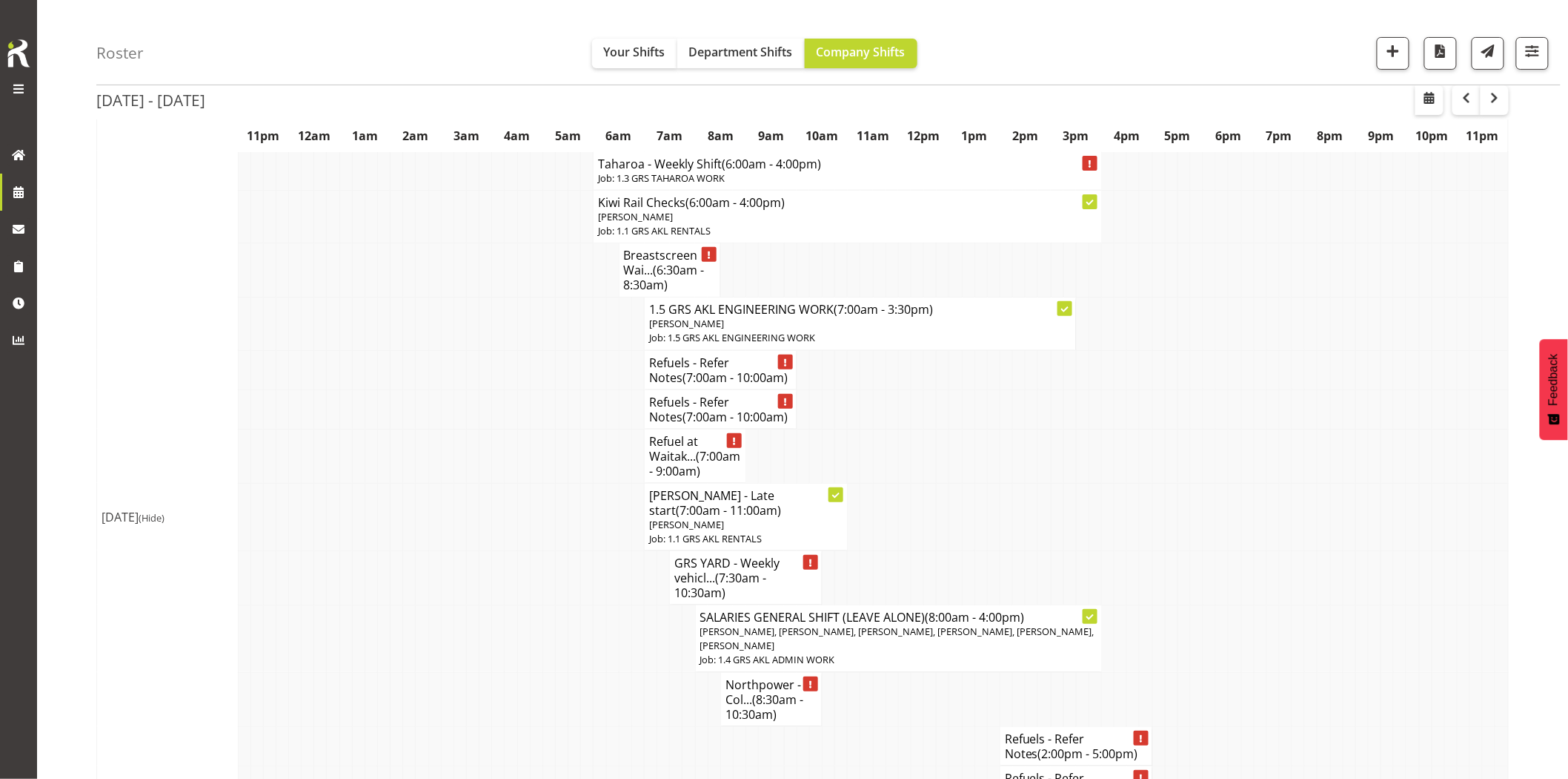
click at [443, 477] on td at bounding box center [447, 455] width 13 height 54
